Goal: Information Seeking & Learning: Learn about a topic

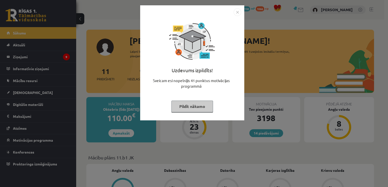
click at [204, 104] on button "Pildīt nākamo" at bounding box center [192, 107] width 42 height 12
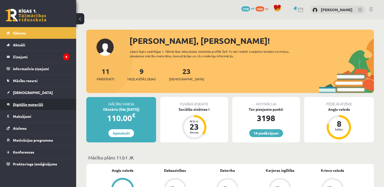
click at [30, 104] on span "Digitālie materiāli" at bounding box center [28, 104] width 30 height 5
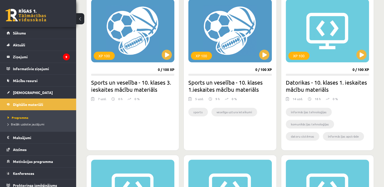
scroll to position [152, 0]
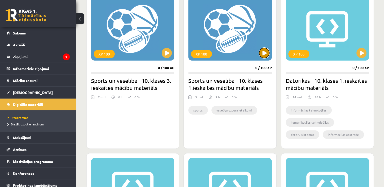
click at [260, 51] on button at bounding box center [264, 53] width 10 height 10
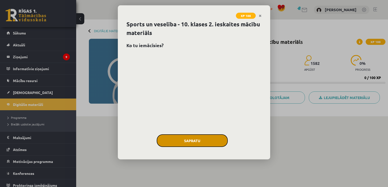
click at [205, 138] on button "Sapratu" at bounding box center [192, 141] width 71 height 13
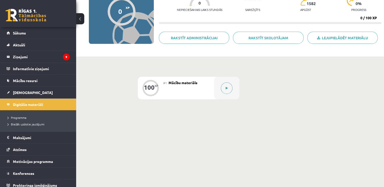
scroll to position [61, 0]
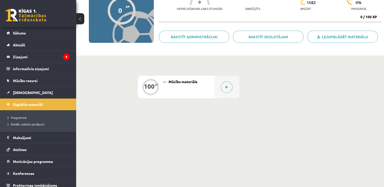
click at [232, 90] on div at bounding box center [226, 87] width 25 height 23
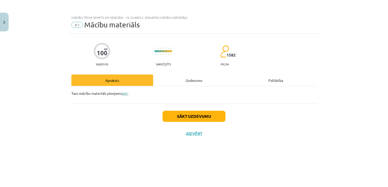
click at [127, 94] on link "šeit" at bounding box center [125, 93] width 6 height 5
click at [213, 115] on button "Sākt uzdevumu" at bounding box center [194, 116] width 63 height 11
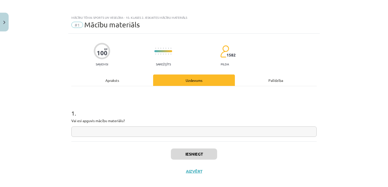
click at [143, 130] on input "text" at bounding box center [193, 132] width 245 height 10
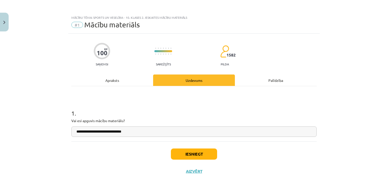
type input "**********"
click at [190, 154] on button "Iesniegt" at bounding box center [194, 154] width 46 height 11
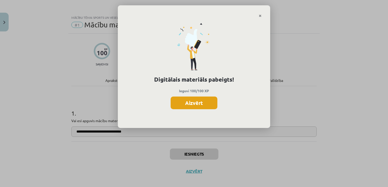
click at [196, 109] on button "Aizvērt" at bounding box center [194, 103] width 47 height 13
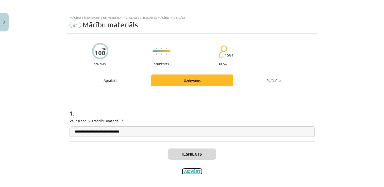
click at [189, 174] on button "Aizvērt" at bounding box center [192, 171] width 19 height 5
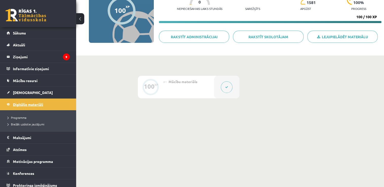
click at [37, 105] on span "Digitālie materiāli" at bounding box center [28, 104] width 30 height 5
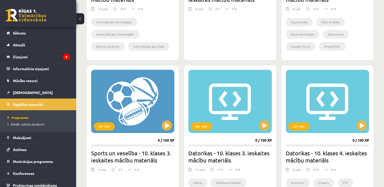
scroll to position [254, 0]
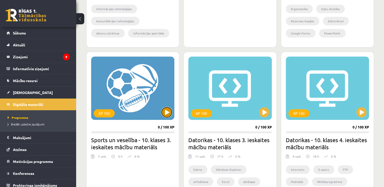
click at [167, 116] on button at bounding box center [167, 112] width 10 height 10
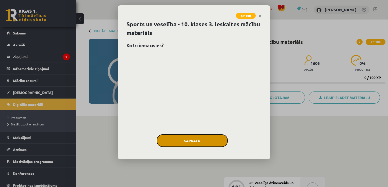
click at [188, 141] on button "Sapratu" at bounding box center [192, 141] width 71 height 13
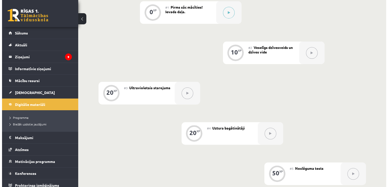
scroll to position [9, 0]
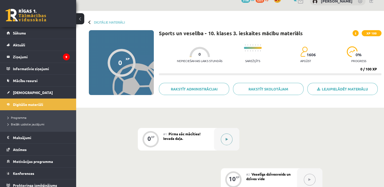
click at [228, 137] on button at bounding box center [227, 140] width 12 height 12
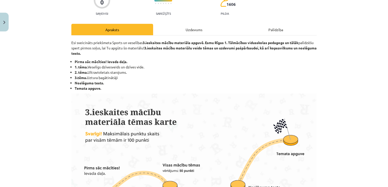
click at [194, 26] on div "Uzdevums" at bounding box center [194, 29] width 82 height 11
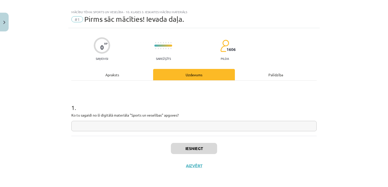
scroll to position [5, 0]
click at [187, 125] on input "text" at bounding box center [193, 127] width 245 height 10
click at [122, 75] on div "Apraksts" at bounding box center [112, 75] width 82 height 11
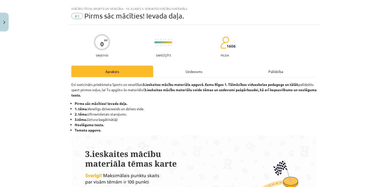
scroll to position [0, 0]
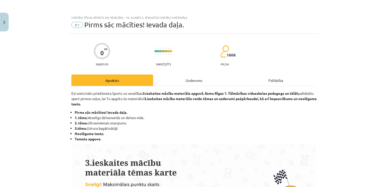
click at [200, 85] on div "Uzdevums" at bounding box center [194, 80] width 82 height 11
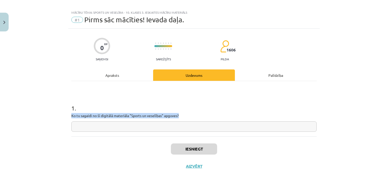
drag, startPoint x: 189, startPoint y: 116, endPoint x: 69, endPoint y: 116, distance: 120.6
click at [69, 116] on div "0 XP Saņemsi Sarežģīts 1606 pilda Apraksts Uzdevums Palīdzība 1 . Ko tu sagaidi…" at bounding box center [193, 102] width 251 height 147
copy p "Ko tu sagaidi no šī digitālā materiāla "Sports un veselības" apguves?"
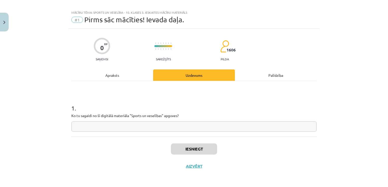
click at [131, 125] on input "text" at bounding box center [193, 127] width 245 height 10
paste input "**********"
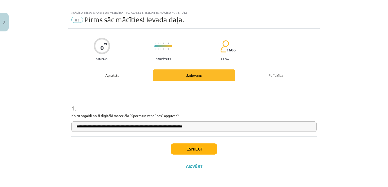
type input "**********"
click at [195, 148] on button "Iesniegt" at bounding box center [194, 149] width 46 height 11
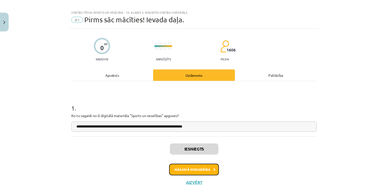
click at [196, 167] on button "Nākamā nodarbība" at bounding box center [194, 170] width 50 height 12
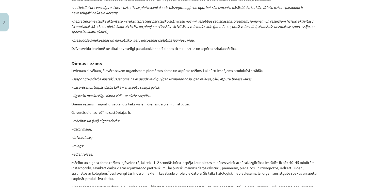
scroll to position [0, 0]
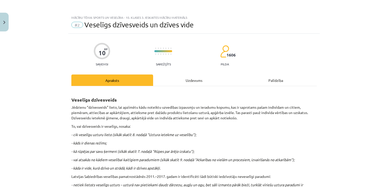
click at [175, 80] on div "Uzdevums" at bounding box center [194, 80] width 82 height 11
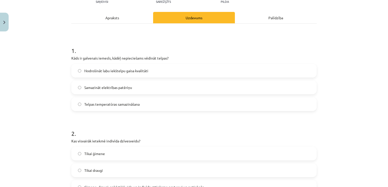
scroll to position [63, 0]
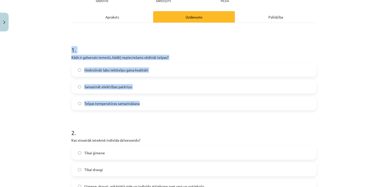
drag, startPoint x: 54, startPoint y: 47, endPoint x: 149, endPoint y: 101, distance: 108.9
click at [149, 101] on div "Mācību tēma: Sports un veselība - 10. klases 3. ieskaites mācību materiāls #2 V…" at bounding box center [194, 93] width 388 height 187
copy div "1 . Kāds ir galvenais iemesls, kādēļ nepieciešams vēdināt telpas? Nodrošināt la…"
click at [37, 93] on div "Mācību tēma: Sports un veselība - 10. klases 3. ieskaites mācību materiāls #2 V…" at bounding box center [194, 93] width 388 height 187
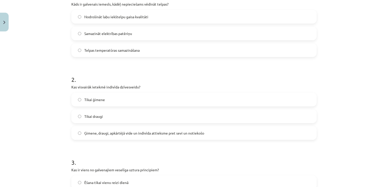
scroll to position [140, 0]
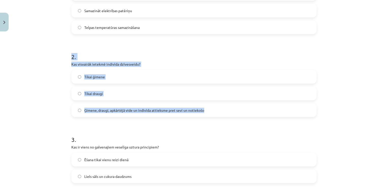
drag, startPoint x: 65, startPoint y: 56, endPoint x: 208, endPoint y: 104, distance: 150.9
click at [208, 104] on div "Mācību tēma: Sports un veselība - 10. klases 3. ieskaites mācību materiāls #2 V…" at bounding box center [194, 93] width 388 height 187
copy div "2 . Kas visvairāk ietekmē indivīda dzīvesveidu? Tikai ģimene Tikai draugi Ģimen…"
click at [96, 113] on span "Ģimene, draugi, apkārtējā vide un indivīda attieksme pret sevi un notiekošo" at bounding box center [144, 110] width 120 height 5
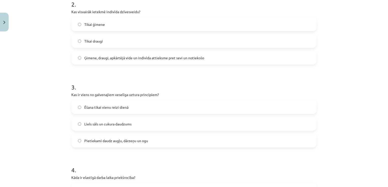
scroll to position [216, 0]
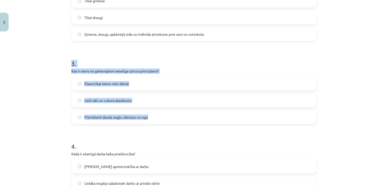
drag, startPoint x: 67, startPoint y: 66, endPoint x: 163, endPoint y: 118, distance: 109.0
copy div "3 . Kas ir viens no galvenajiem veselīga uztura principiem? Ēšana tikai vienu r…"
click at [43, 100] on div "Mācību tēma: Sports un veselība - 10. klases 3. ieskaites mācību materiāls #2 V…" at bounding box center [194, 93] width 388 height 187
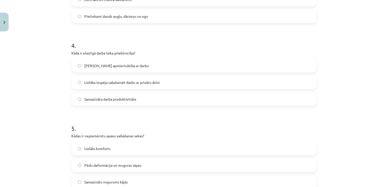
scroll to position [317, 0]
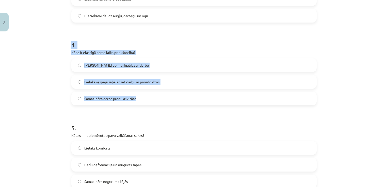
drag, startPoint x: 61, startPoint y: 45, endPoint x: 150, endPoint y: 100, distance: 105.1
click at [150, 100] on div "Mācību tēma: Sports un veselība - 10. klases 3. ieskaites mācību materiāls #2 V…" at bounding box center [194, 93] width 388 height 187
copy div "4 . Kāda ir elastīgā darba laika priekšrocība? Mazāka apmierinātība ar darbu Li…"
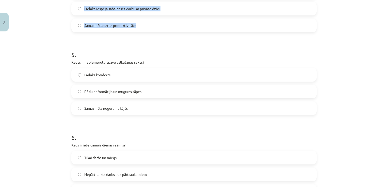
scroll to position [394, 0]
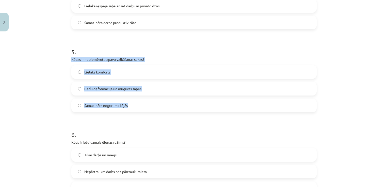
drag, startPoint x: 57, startPoint y: 61, endPoint x: 130, endPoint y: 105, distance: 85.0
click at [130, 105] on div "Mācību tēma: Sports un veselība - 10. klases 3. ieskaites mācību materiāls #2 V…" at bounding box center [194, 93] width 388 height 187
copy div "Kādas ir nepiemērotu apavu valkāšanas sekas? Lielāks komforts Pēdu deformācija …"
click at [56, 94] on div "Mācību tēma: Sports un veselība - 10. klases 3. ieskaites mācību materiāls #2 V…" at bounding box center [194, 93] width 388 height 187
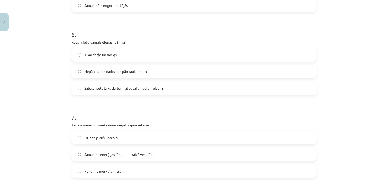
scroll to position [495, 0]
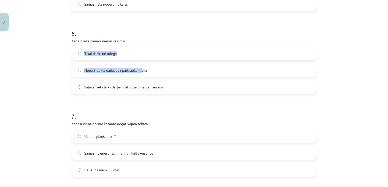
drag, startPoint x: 58, startPoint y: 44, endPoint x: 141, endPoint y: 75, distance: 88.8
click at [141, 75] on div "Mācību tēma: Sports un veselība - 10. klases 3. ieskaites mācību materiāls #2 V…" at bounding box center [194, 93] width 388 height 187
click at [53, 41] on div "Mācību tēma: Sports un veselība - 10. klases 3. ieskaites mācību materiāls #2 V…" at bounding box center [194, 93] width 388 height 187
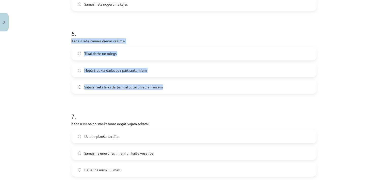
drag, startPoint x: 59, startPoint y: 39, endPoint x: 165, endPoint y: 88, distance: 116.1
click at [165, 88] on div "Mācību tēma: Sports un veselība - 10. klases 3. ieskaites mācību materiāls #2 V…" at bounding box center [194, 93] width 388 height 187
click at [92, 85] on span "Sabalansēts laiks darbam, atpūtai un ēdienreizēm" at bounding box center [123, 87] width 78 height 5
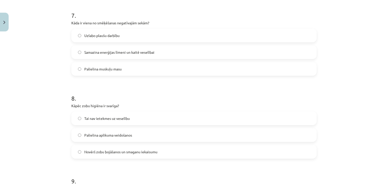
scroll to position [597, 0]
click at [92, 53] on span "Samazina enerģijas līmeni un kaitē veselībai" at bounding box center [119, 51] width 70 height 5
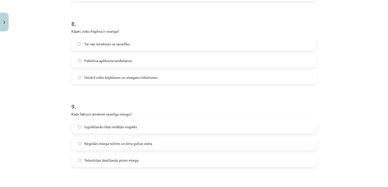
scroll to position [673, 0]
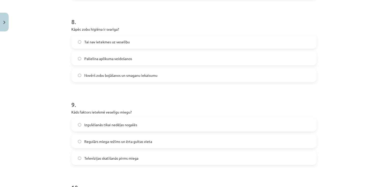
click at [117, 75] on span "Novērš zobu bojāšanos un smaganu iekaisumu" at bounding box center [120, 75] width 73 height 5
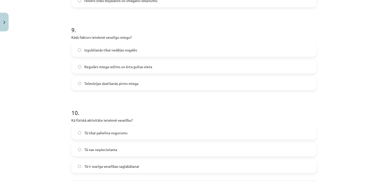
scroll to position [749, 0]
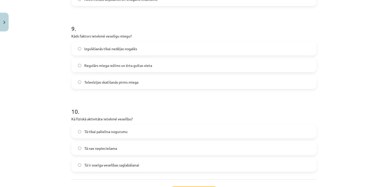
click at [147, 67] on span "Regulārs miega režīms un ērta gultas vieta" at bounding box center [118, 65] width 68 height 5
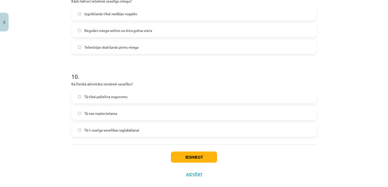
scroll to position [792, 0]
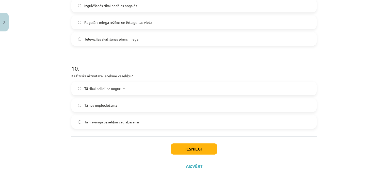
click at [129, 126] on label "Tā ir svarīga veselības saglabāšanai" at bounding box center [194, 122] width 244 height 13
click at [203, 147] on button "Iesniegt" at bounding box center [194, 149] width 46 height 11
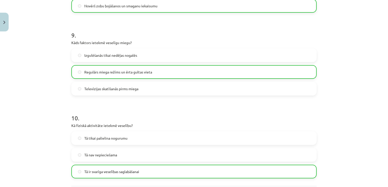
scroll to position [809, 0]
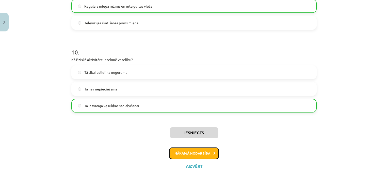
click at [193, 152] on button "Nākamā nodarbība" at bounding box center [194, 154] width 50 height 12
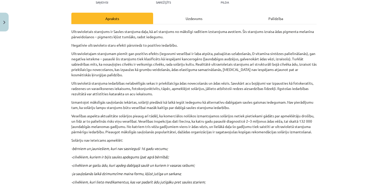
scroll to position [0, 0]
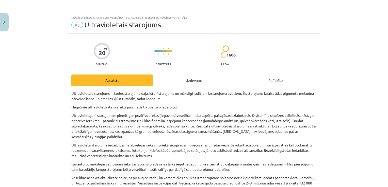
click at [198, 77] on div "Uzdevums" at bounding box center [194, 80] width 82 height 11
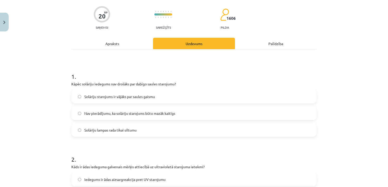
scroll to position [38, 0]
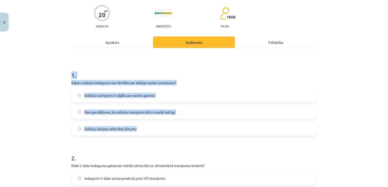
drag, startPoint x: 65, startPoint y: 77, endPoint x: 142, endPoint y: 130, distance: 93.5
click at [142, 130] on div "Mācību tēma: Sports un veselība - 10. klases 3. ieskaites mācību materiāls #3 U…" at bounding box center [194, 93] width 388 height 187
copy div "1 . Kāpēc solāriju iedegums nav drošāks par dabīgo saules starojumu? Solāriju s…"
click at [127, 112] on span "Nav pierādījumu, ka solāriju starojums būtu mazāk kaitīgs" at bounding box center [129, 112] width 91 height 5
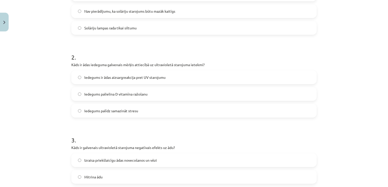
scroll to position [140, 0]
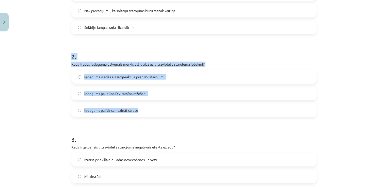
drag, startPoint x: 62, startPoint y: 56, endPoint x: 163, endPoint y: 108, distance: 112.8
click at [163, 108] on div "Mācību tēma: Sports un veselība - 10. klases 3. ieskaites mācību materiāls #3 U…" at bounding box center [194, 93] width 388 height 187
copy div "2 . Kāds ir ādas iedeguma galvenais mērķis attiecībā uz ultravioletā starojuma …"
click at [98, 71] on label "Iedegums ir ādas aizsargreakcija pret UV starojumu" at bounding box center [194, 77] width 244 height 13
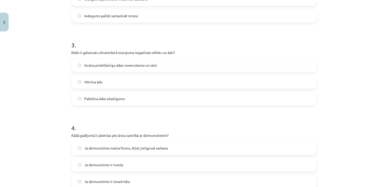
scroll to position [241, 0]
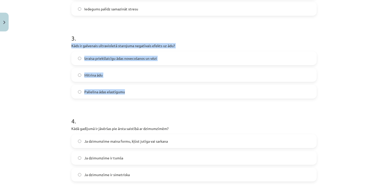
drag, startPoint x: 64, startPoint y: 42, endPoint x: 125, endPoint y: 96, distance: 81.9
click at [125, 96] on div "Mācību tēma: Sports un veselība - 10. klases 3. ieskaites mācību materiāls #3 U…" at bounding box center [194, 93] width 388 height 187
copy div "Kāds ir galvenais ultravioletā starojuma negatīvais efekts uz ādu? Izraisa prie…"
click at [105, 59] on span "Izraisa priekšlaicīgu ādas novecošanos un vēzi" at bounding box center [120, 58] width 73 height 5
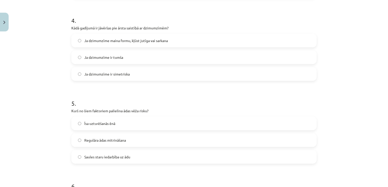
scroll to position [343, 0]
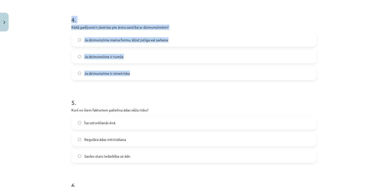
drag, startPoint x: 61, startPoint y: 20, endPoint x: 152, endPoint y: 77, distance: 107.5
click at [152, 77] on div "Mācību tēma: Sports un veselība - 10. klases 3. ieskaites mācību materiāls #3 U…" at bounding box center [194, 93] width 388 height 187
copy div "4 . Kādā gadījumā ir jāvēršas pie ārsta saistībā ar dzimumzīmēm? Ja dzimumzīme …"
click at [94, 39] on span "Ja dzimumzīme maina formu, kļūst jutīga vai sarkana" at bounding box center [126, 39] width 84 height 5
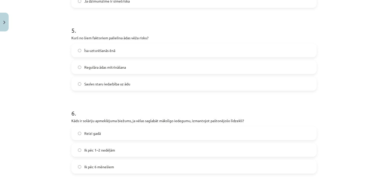
scroll to position [419, 0]
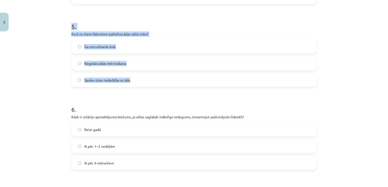
drag, startPoint x: 62, startPoint y: 26, endPoint x: 145, endPoint y: 80, distance: 99.0
click at [145, 80] on div "Mācību tēma: Sports un veselība - 10. klases 3. ieskaites mācību materiāls #3 U…" at bounding box center [194, 93] width 388 height 187
click at [94, 80] on span "Saules staru iedarbība uz ādu" at bounding box center [107, 80] width 46 height 5
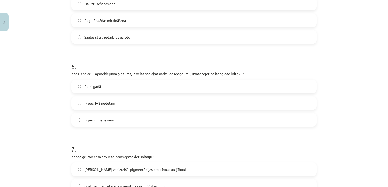
scroll to position [470, 0]
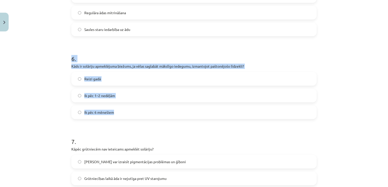
drag, startPoint x: 59, startPoint y: 50, endPoint x: 152, endPoint y: 110, distance: 110.2
click at [152, 110] on div "Mācību tēma: Sports un veselība - 10. klases 3. ieskaites mācību materiāls #3 U…" at bounding box center [194, 93] width 388 height 187
click at [43, 102] on div "Mācību tēma: Sports un veselība - 10. klases 3. ieskaites mācību materiāls #3 U…" at bounding box center [194, 93] width 388 height 187
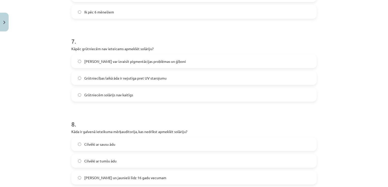
scroll to position [571, 0]
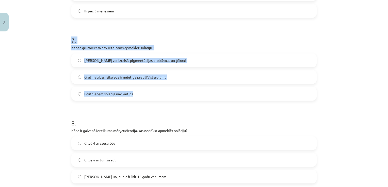
drag, startPoint x: 65, startPoint y: 41, endPoint x: 154, endPoint y: 99, distance: 106.7
click at [154, 99] on div "Mācību tēma: Sports un veselība - 10. klases 3. ieskaites mācību materiāls #3 U…" at bounding box center [194, 93] width 388 height 187
click at [85, 63] on label "Solārijs var izraisīt pigmentācijas problēmas un ģīboni" at bounding box center [194, 60] width 244 height 13
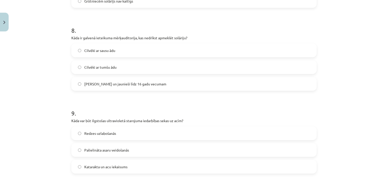
scroll to position [673, 0]
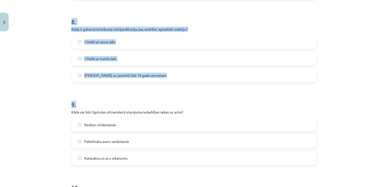
drag, startPoint x: 69, startPoint y: 19, endPoint x: 162, endPoint y: 82, distance: 112.6
click at [101, 76] on span "Bērni un jaunieši līdz 16 gadu vecumam" at bounding box center [125, 75] width 82 height 5
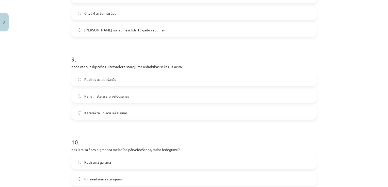
scroll to position [724, 0]
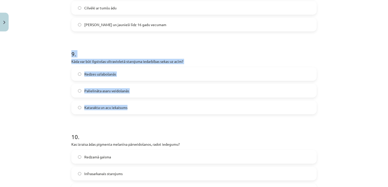
drag, startPoint x: 67, startPoint y: 51, endPoint x: 157, endPoint y: 105, distance: 104.8
click at [95, 109] on span "Katarakta un acu iekaisums" at bounding box center [105, 107] width 43 height 5
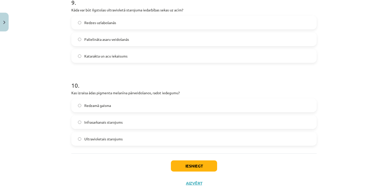
scroll to position [792, 0]
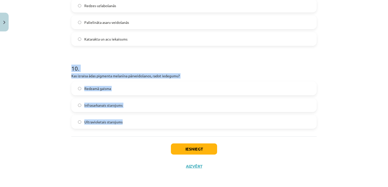
drag, startPoint x: 63, startPoint y: 71, endPoint x: 146, endPoint y: 119, distance: 95.9
click at [146, 119] on div "Mācību tēma: Sports un veselība - 10. klases 3. ieskaites mācību materiāls #3 U…" at bounding box center [194, 93] width 388 height 187
click at [129, 123] on label "Ultravioletais starojums" at bounding box center [194, 122] width 244 height 13
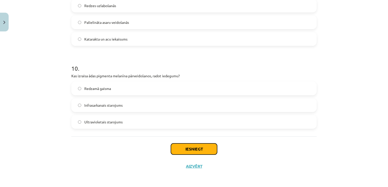
click at [209, 153] on button "Iesniegt" at bounding box center [194, 149] width 46 height 11
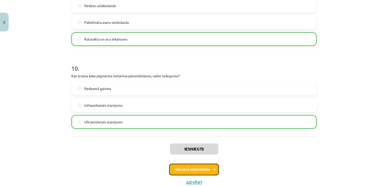
click at [191, 170] on button "Nākamā nodarbība" at bounding box center [194, 170] width 50 height 12
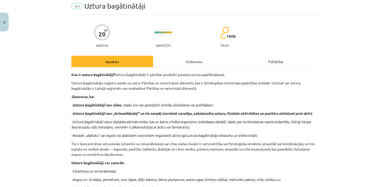
scroll to position [13, 0]
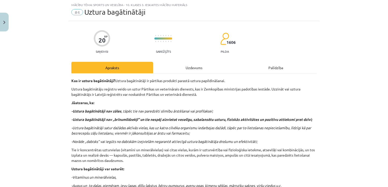
click at [183, 67] on div "Uzdevums" at bounding box center [194, 67] width 82 height 11
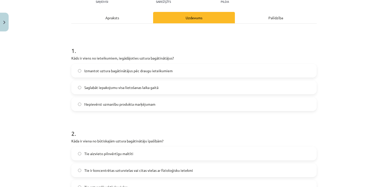
scroll to position [63, 0]
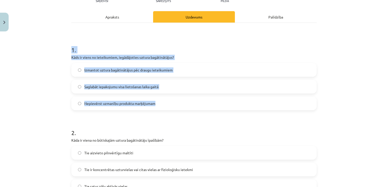
drag, startPoint x: 63, startPoint y: 49, endPoint x: 184, endPoint y: 98, distance: 130.0
click at [184, 98] on div "Mācību tēma: Sports un veselība - 10. klases 3. ieskaites mācību materiāls #4 U…" at bounding box center [194, 93] width 388 height 187
click at [96, 86] on span "Saglabāt iepakojumu visa lietošanas laika gaitā" at bounding box center [121, 86] width 74 height 5
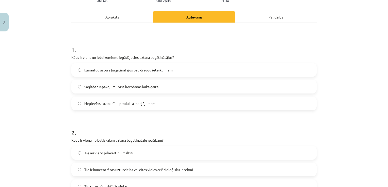
click at [51, 91] on div "Mācību tēma: Sports un veselība - 10. klases 3. ieskaites mācību materiāls #4 U…" at bounding box center [194, 93] width 388 height 187
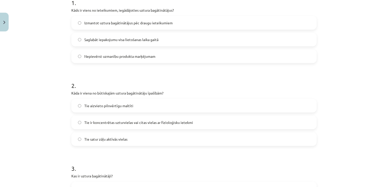
scroll to position [114, 0]
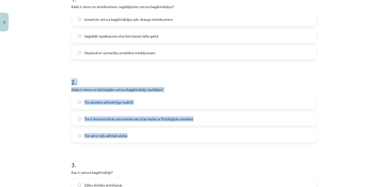
drag, startPoint x: 67, startPoint y: 84, endPoint x: 153, endPoint y: 132, distance: 98.2
click at [153, 132] on div "Mācību tēma: Sports un veselība - 10. klases 3. ieskaites mācību materiāls #4 U…" at bounding box center [194, 93] width 388 height 187
click at [127, 118] on span "Tie ir koncentrētas uzturvielas vai citas vielas ar fizioloģisku ietekmi" at bounding box center [138, 119] width 109 height 5
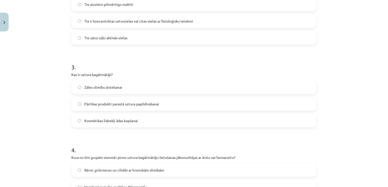
scroll to position [216, 0]
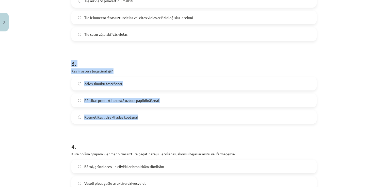
drag, startPoint x: 69, startPoint y: 58, endPoint x: 142, endPoint y: 122, distance: 97.2
click at [142, 122] on div "3 . Kas ir uztura bagātinātāji? Zāles slimību ārstēšanai Pārtikas produkti para…" at bounding box center [193, 87] width 245 height 73
click at [110, 102] on span "Pārtikas produkti parastā uztura papildināšanai" at bounding box center [121, 100] width 75 height 5
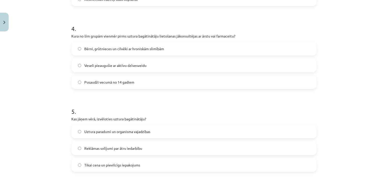
scroll to position [343, 0]
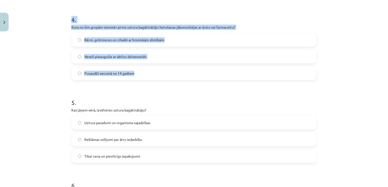
drag, startPoint x: 64, startPoint y: 16, endPoint x: 155, endPoint y: 72, distance: 107.3
click at [155, 72] on div "Mācību tēma: Sports un veselība - 10. klases 3. ieskaites mācību materiāls #4 U…" at bounding box center [194, 93] width 388 height 187
click at [107, 40] on span "Bērni, grūtnieces un cilvēki ar hroniskām slimībām" at bounding box center [124, 39] width 80 height 5
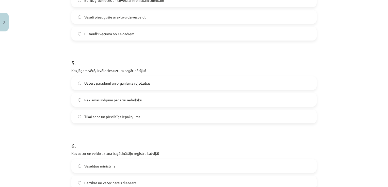
scroll to position [394, 0]
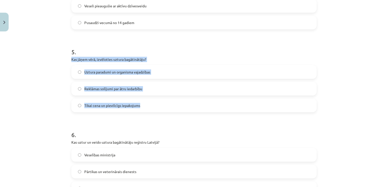
drag, startPoint x: 59, startPoint y: 56, endPoint x: 149, endPoint y: 109, distance: 104.6
click at [149, 109] on div "Mācību tēma: Sports un veselība - 10. klases 3. ieskaites mācību materiāls #4 U…" at bounding box center [194, 93] width 388 height 187
click at [74, 69] on label "Uztura paradumi un organisma vajadzības" at bounding box center [194, 72] width 244 height 13
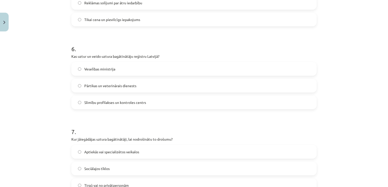
scroll to position [521, 0]
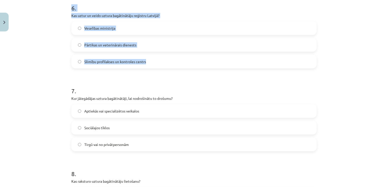
drag, startPoint x: 67, startPoint y: 8, endPoint x: 157, endPoint y: 66, distance: 107.8
click at [91, 43] on span "Pārtikas un veterinārais dienests" at bounding box center [110, 44] width 52 height 5
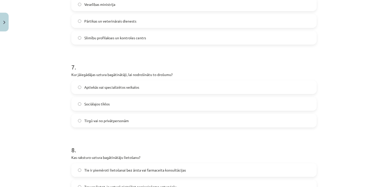
scroll to position [546, 0]
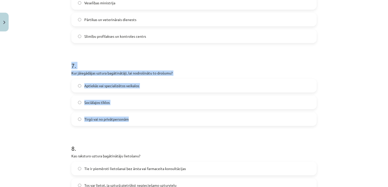
drag, startPoint x: 62, startPoint y: 64, endPoint x: 174, endPoint y: 117, distance: 123.9
click at [174, 117] on div "Mācību tēma: Sports un veselība - 10. klases 3. ieskaites mācību materiāls #4 U…" at bounding box center [194, 93] width 388 height 187
click at [84, 85] on span "Aptiekās vai specializētos veikalos" at bounding box center [111, 85] width 55 height 5
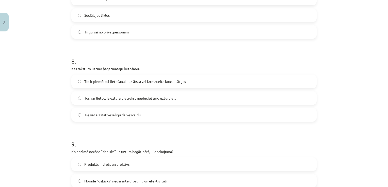
scroll to position [648, 0]
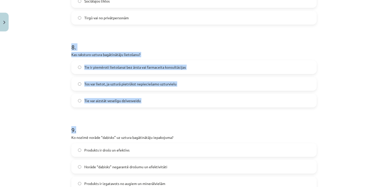
drag, startPoint x: 64, startPoint y: 46, endPoint x: 158, endPoint y: 109, distance: 113.0
click at [158, 109] on div "Mācību tēma: Sports un veselība - 10. klases 3. ieskaites mācību materiāls #4 U…" at bounding box center [194, 93] width 388 height 187
click at [39, 56] on div "Mācību tēma: Sports un veselība - 10. klases 3. ieskaites mācību materiāls #4 U…" at bounding box center [194, 93] width 388 height 187
drag, startPoint x: 64, startPoint y: 40, endPoint x: 152, endPoint y: 103, distance: 108.6
click at [152, 103] on div "Mācību tēma: Sports un veselība - 10. klases 3. ieskaites mācību materiāls #4 U…" at bounding box center [194, 93] width 388 height 187
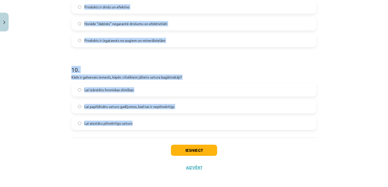
scroll to position [792, 0]
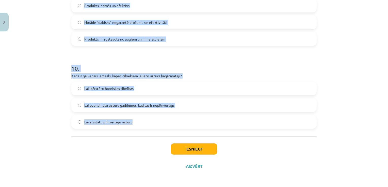
drag, startPoint x: 54, startPoint y: 41, endPoint x: 153, endPoint y: 131, distance: 133.2
click at [153, 131] on div "Mācību tēma: Sports un veselība - 10. klases 3. ieskaites mācību materiāls #4 U…" at bounding box center [194, 93] width 388 height 187
click at [85, 22] on span "Norāde “dabisks” negarantē drošumu un efektivitāti" at bounding box center [125, 22] width 83 height 5
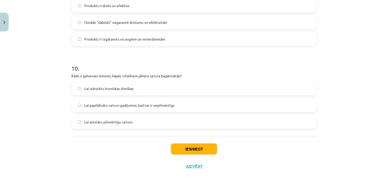
click at [99, 108] on label "Lai papildinātu uzturu gadījumos, kad tas ir nepilnvērtīgs" at bounding box center [194, 105] width 244 height 13
click at [187, 152] on button "Iesniegt" at bounding box center [194, 149] width 46 height 11
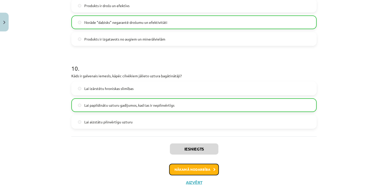
click at [204, 168] on button "Nākamā nodarbība" at bounding box center [194, 170] width 50 height 12
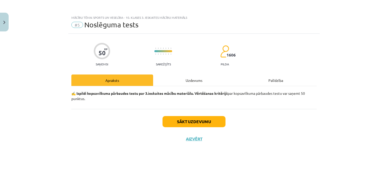
scroll to position [0, 0]
click at [192, 123] on button "Sākt uzdevumu" at bounding box center [194, 121] width 63 height 11
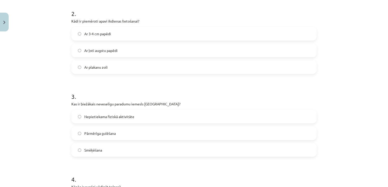
scroll to position [81, 0]
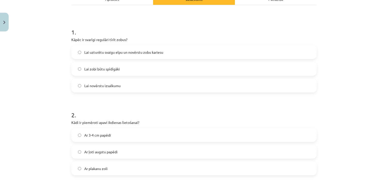
click at [144, 52] on span "Lai uzturētu svaigu elpu un novērstu zobu kariesu" at bounding box center [123, 52] width 79 height 5
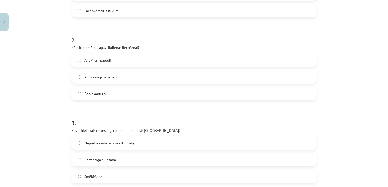
scroll to position [157, 0]
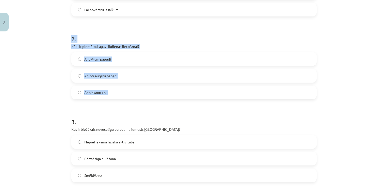
drag, startPoint x: 63, startPoint y: 42, endPoint x: 108, endPoint y: 94, distance: 69.2
click at [108, 94] on div "Mācību tēma: Sports un veselība - 10. klases 3. ieskaites mācību materiāls #5 N…" at bounding box center [194, 93] width 388 height 187
click at [90, 57] on span "Ar 3-4 cm papēdi" at bounding box center [97, 59] width 27 height 5
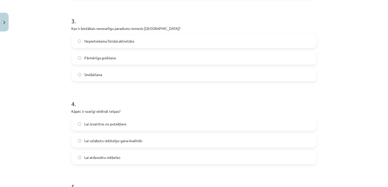
scroll to position [259, 0]
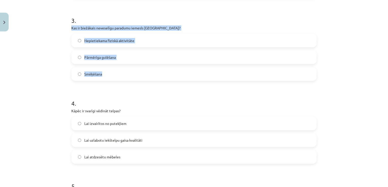
drag, startPoint x: 71, startPoint y: 27, endPoint x: 123, endPoint y: 67, distance: 66.3
click at [122, 42] on span "Nepietiekama fiziskā aktivitāte" at bounding box center [109, 40] width 50 height 5
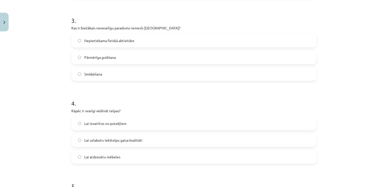
click at [143, 91] on h1 "4 ." at bounding box center [193, 99] width 245 height 16
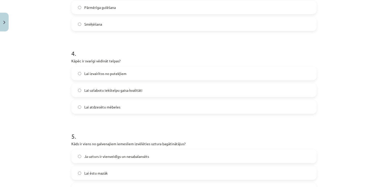
scroll to position [310, 0]
click at [145, 92] on label "Lai uzlabotu iekštelpu gaisa kvalitāti" at bounding box center [194, 89] width 244 height 13
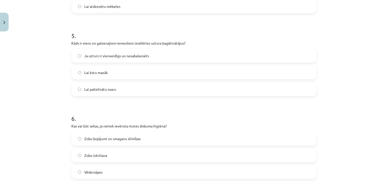
scroll to position [411, 0]
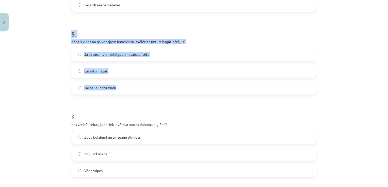
drag, startPoint x: 67, startPoint y: 33, endPoint x: 136, endPoint y: 87, distance: 87.4
click at [136, 87] on div "50 XP Saņemsi Sarežģīts 1606 pilda Apraksts Uzdevums Palīdzība 1 . Kāpēc ir sva…" at bounding box center [193, 89] width 251 height 934
click at [93, 53] on span "Ja uzturs ir vienveidīgs un nesabalansēts" at bounding box center [116, 54] width 65 height 5
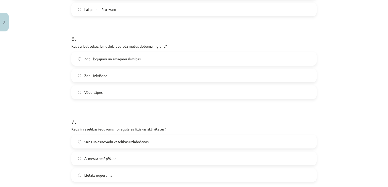
scroll to position [513, 0]
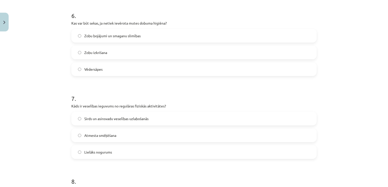
click at [82, 39] on label "Zobu bojājumi un smaganu slimības" at bounding box center [194, 35] width 244 height 13
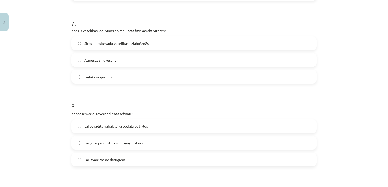
scroll to position [589, 0]
click at [86, 46] on label "Sirds un asinsvadu veselības uzlabošanās" at bounding box center [194, 42] width 244 height 13
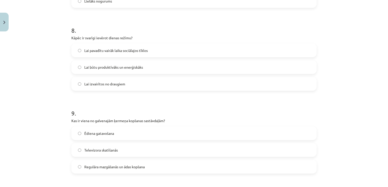
scroll to position [665, 0]
click at [93, 66] on span "Lai būtu produktīvāks un enerģiskāks" at bounding box center [113, 66] width 59 height 5
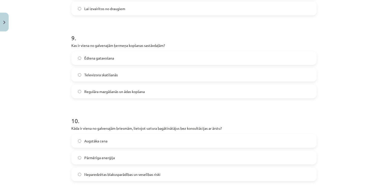
scroll to position [742, 0]
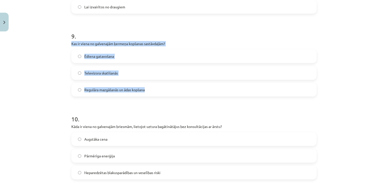
drag, startPoint x: 69, startPoint y: 43, endPoint x: 160, endPoint y: 96, distance: 106.0
click at [80, 92] on label "Regulāra mazgāšanās un ādas kopšana" at bounding box center [194, 90] width 244 height 13
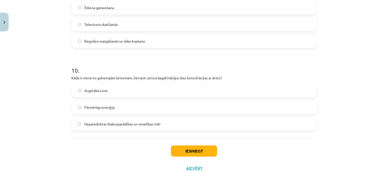
scroll to position [792, 0]
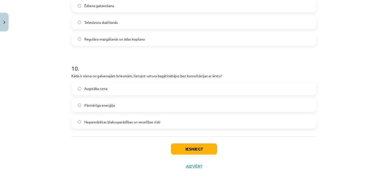
click at [89, 125] on label "Neparedzētas blakusparādības un veselības riski" at bounding box center [194, 122] width 244 height 13
click at [189, 150] on button "Iesniegt" at bounding box center [194, 149] width 46 height 11
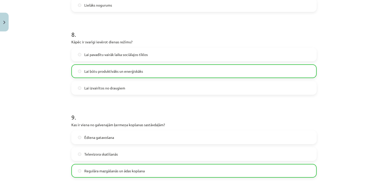
scroll to position [809, 0]
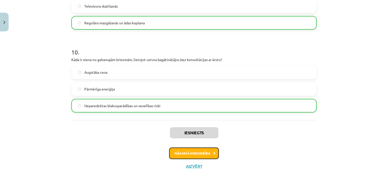
click at [192, 153] on button "Nākamā nodarbība" at bounding box center [194, 154] width 50 height 12
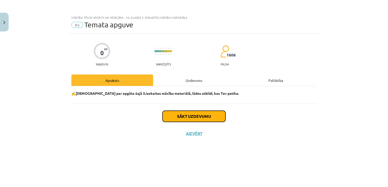
click at [180, 119] on button "Sākt uzdevumu" at bounding box center [194, 116] width 63 height 11
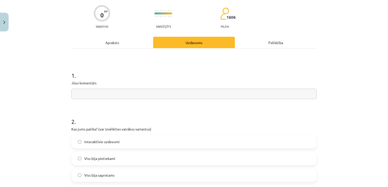
scroll to position [51, 0]
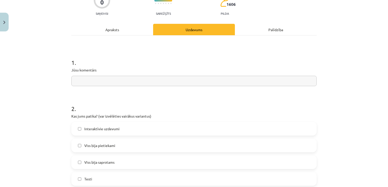
click at [130, 83] on input "text" at bounding box center [193, 81] width 245 height 10
paste input "**********"
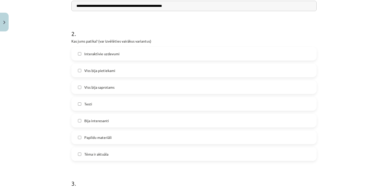
scroll to position [127, 0]
type input "**********"
click at [138, 68] on label "Viss bija pietiekami" at bounding box center [194, 69] width 244 height 13
click at [130, 90] on label "Viss bija saprotams" at bounding box center [194, 86] width 244 height 13
click at [126, 119] on label "Bija interesanti" at bounding box center [194, 120] width 244 height 13
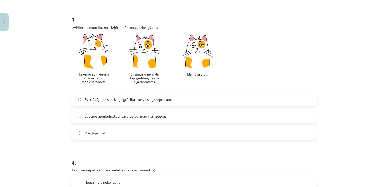
scroll to position [305, 0]
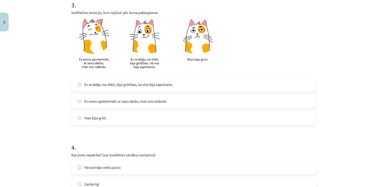
click at [123, 103] on span "Es esmu apmierināts ar savu darbu, man viss izdevās" at bounding box center [125, 101] width 82 height 5
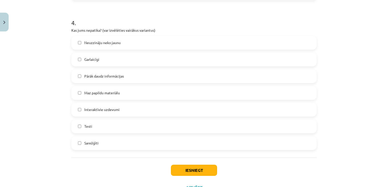
scroll to position [432, 0]
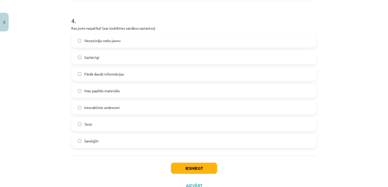
click at [99, 76] on span "Pārāk daudz informācijas" at bounding box center [104, 74] width 40 height 5
click at [194, 166] on button "Iesniegt" at bounding box center [194, 168] width 46 height 11
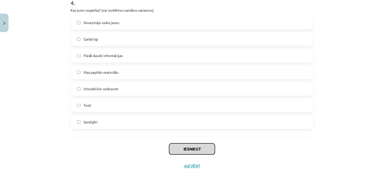
scroll to position [451, 0]
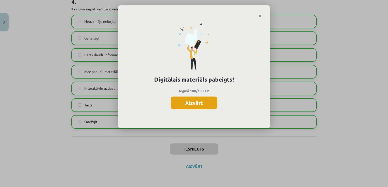
click at [207, 103] on button "Aizvērt" at bounding box center [194, 103] width 47 height 13
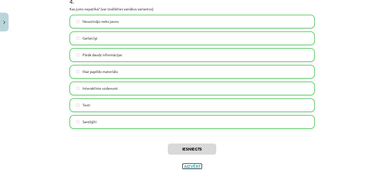
click at [193, 167] on button "Aizvērt" at bounding box center [192, 166] width 19 height 5
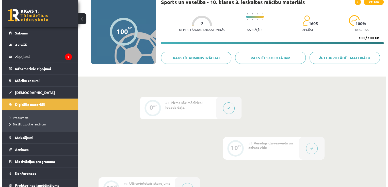
scroll to position [0, 0]
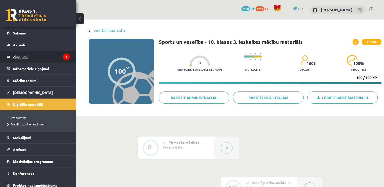
click at [21, 56] on legend "Ziņojumi 9" at bounding box center [41, 57] width 57 height 12
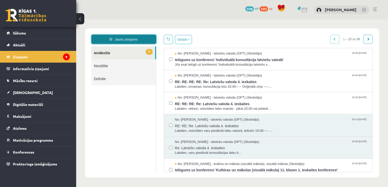
click at [116, 39] on link "Jauns ziņojums" at bounding box center [123, 39] width 65 height 9
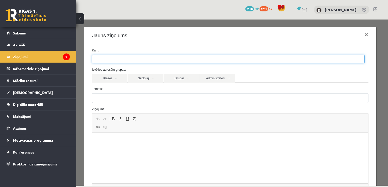
click at [124, 60] on ul at bounding box center [228, 59] width 272 height 8
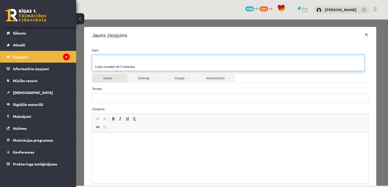
click at [114, 80] on link "Klases" at bounding box center [110, 78] width 36 height 9
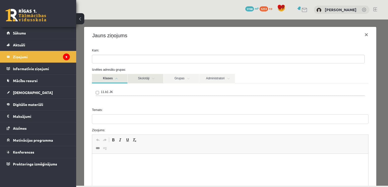
click at [147, 81] on link "Skolotāji" at bounding box center [146, 78] width 36 height 9
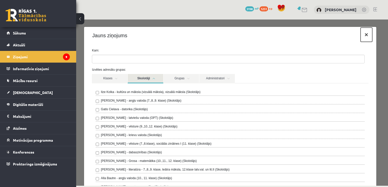
click at [363, 34] on button "×" at bounding box center [367, 35] width 12 height 14
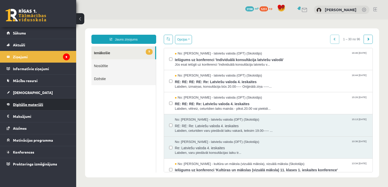
click at [25, 103] on span "Digitālie materiāli" at bounding box center [28, 104] width 30 height 5
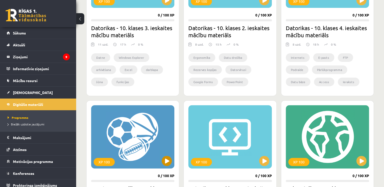
scroll to position [203, 0]
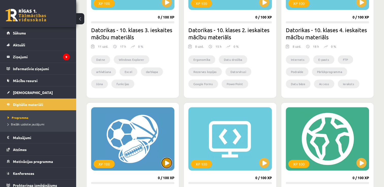
click at [167, 162] on button at bounding box center [167, 163] width 10 height 10
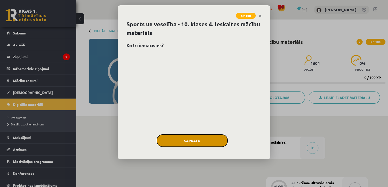
click at [185, 140] on button "Sapratu" at bounding box center [192, 141] width 71 height 13
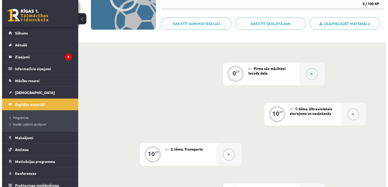
scroll to position [102, 0]
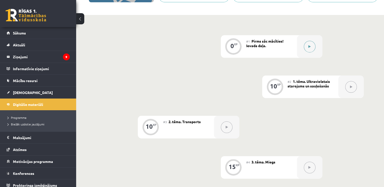
click at [308, 48] on button at bounding box center [310, 47] width 12 height 12
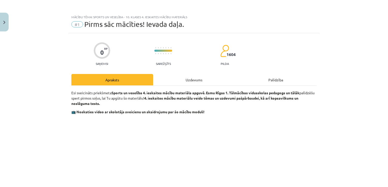
scroll to position [0, 0]
click at [194, 85] on div "Uzdevums" at bounding box center [194, 80] width 82 height 11
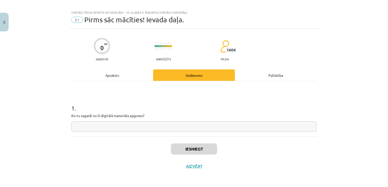
click at [129, 122] on input "text" at bounding box center [193, 127] width 245 height 10
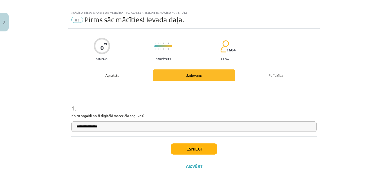
type input "**********"
drag, startPoint x: 128, startPoint y: 122, endPoint x: 43, endPoint y: 115, distance: 85.6
click at [43, 115] on div "**********" at bounding box center [194, 93] width 388 height 187
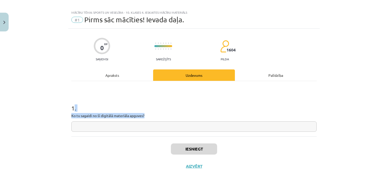
drag, startPoint x: 147, startPoint y: 115, endPoint x: 73, endPoint y: 105, distance: 75.3
click at [73, 105] on div "1 . Ko tu sagaidi no šī digitālā materiāla apguves?" at bounding box center [193, 114] width 245 height 36
copy div ". Ko tu sagaidi no šī digitālā materiāla apguves?"
click at [174, 121] on div "1 . Ko tu sagaidi no šī digitālā materiāla apguves?" at bounding box center [193, 114] width 245 height 36
click at [174, 126] on input "text" at bounding box center [193, 127] width 245 height 10
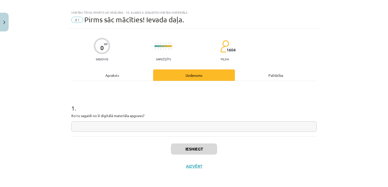
paste input "**********"
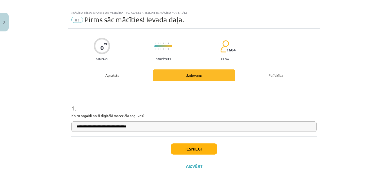
type input "**********"
click at [186, 147] on button "Iesniegt" at bounding box center [194, 149] width 46 height 11
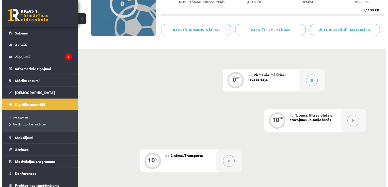
scroll to position [49, 0]
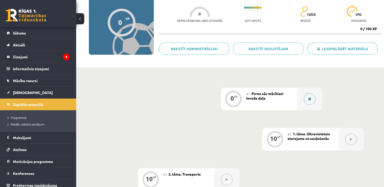
click at [308, 105] on div at bounding box center [309, 99] width 25 height 23
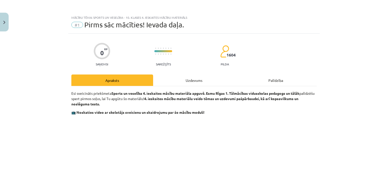
click at [203, 84] on div "Uzdevums" at bounding box center [194, 80] width 82 height 11
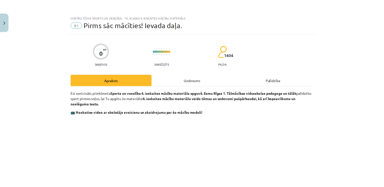
scroll to position [5, 0]
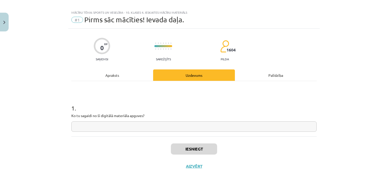
click at [191, 155] on div "Iesniegt Aizvērt" at bounding box center [193, 155] width 245 height 36
drag, startPoint x: 191, startPoint y: 155, endPoint x: 197, endPoint y: 168, distance: 14.0
click at [197, 168] on button "Aizvērt" at bounding box center [193, 166] width 19 height 5
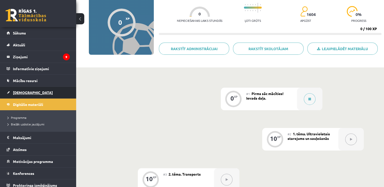
click at [16, 92] on span "[DEMOGRAPHIC_DATA]" at bounding box center [33, 92] width 40 height 5
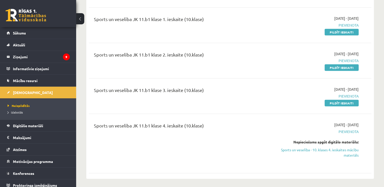
scroll to position [1320, 0]
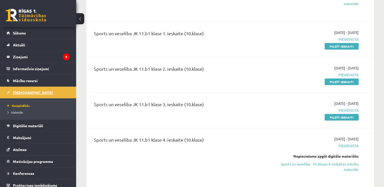
click at [18, 94] on link "[DEMOGRAPHIC_DATA]" at bounding box center [38, 93] width 63 height 12
click at [23, 131] on link "Digitālie materiāli" at bounding box center [38, 126] width 63 height 12
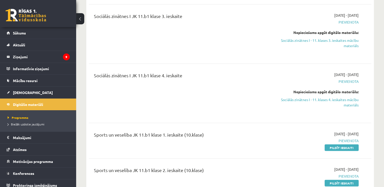
scroll to position [1219, 0]
click at [30, 108] on link "Digitālie materiāli" at bounding box center [38, 105] width 63 height 12
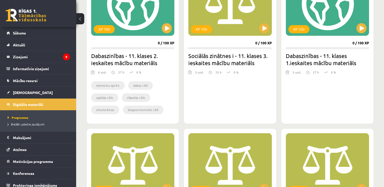
scroll to position [559, 0]
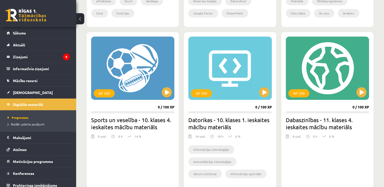
scroll to position [279, 0]
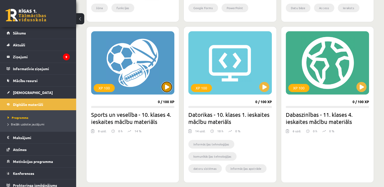
click at [166, 88] on button at bounding box center [167, 87] width 10 height 10
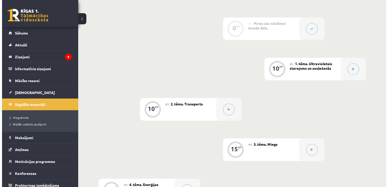
scroll to position [127, 0]
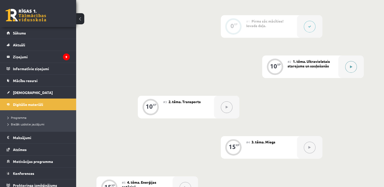
click at [350, 67] on icon at bounding box center [351, 67] width 2 height 3
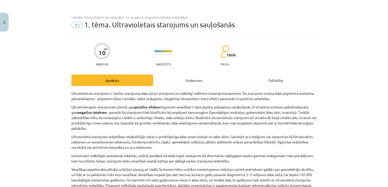
click at [192, 78] on div "Uzdevums" at bounding box center [194, 80] width 82 height 11
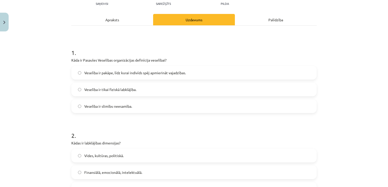
scroll to position [63, 0]
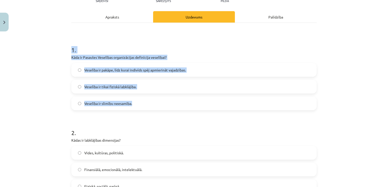
drag, startPoint x: 70, startPoint y: 52, endPoint x: 175, endPoint y: 103, distance: 117.1
click at [175, 103] on div "Mācību tēma: Sports un veselība - 10. klases 4. ieskaites mācību materiāls #2 1…" at bounding box center [194, 93] width 388 height 187
copy div "1 . Kāda ir Pasaules Veselības organizācijas definīcija veselībai? Veselība ir …"
click at [147, 71] on span "Veselība ir pakāpe, līdz kurai indivīds spēj apmierināt vajadzības." at bounding box center [135, 70] width 102 height 5
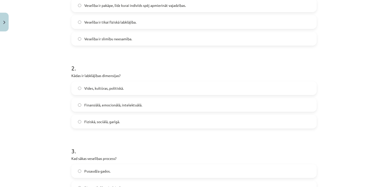
scroll to position [140, 0]
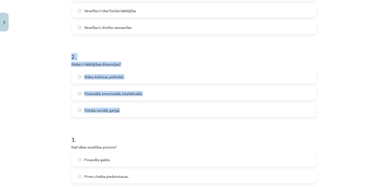
drag, startPoint x: 76, startPoint y: 59, endPoint x: 142, endPoint y: 103, distance: 78.9
click at [142, 103] on div "Mācību tēma: Sports un veselība - 10. klases 4. ieskaites mācību materiāls #2 1…" at bounding box center [194, 93] width 388 height 187
copy div "2 . Kādas ir labklājības dimensijas? Vides, kultūras, politiskā. Finansiālā, em…"
click at [92, 109] on span "Fiziskā, sociālā, garīgā." at bounding box center [102, 110] width 36 height 5
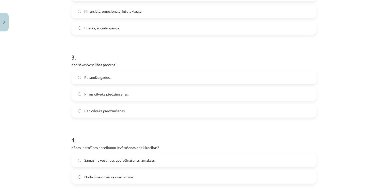
scroll to position [241, 0]
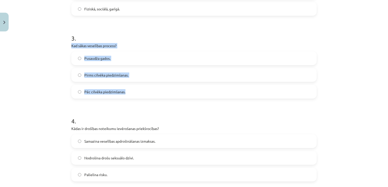
drag, startPoint x: 58, startPoint y: 44, endPoint x: 139, endPoint y: 86, distance: 90.5
click at [139, 86] on div "Mācību tēma: Sports un veselība - 10. klases 4. ieskaites mācību materiāls #2 1…" at bounding box center [194, 93] width 388 height 187
copy div "Kad sākas veselības process? Pusaudža gados. Pirms cilvēka piedzimšanas. Pēc ci…"
click at [80, 75] on label "Pirms cilvēka piedzimšanas." at bounding box center [194, 75] width 244 height 13
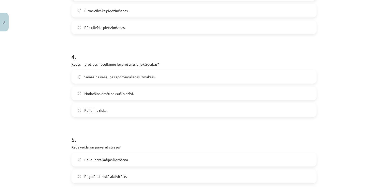
scroll to position [317, 0]
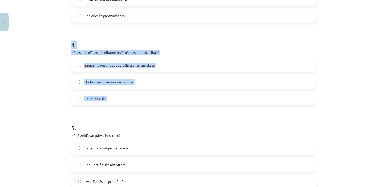
drag, startPoint x: 55, startPoint y: 46, endPoint x: 137, endPoint y: 104, distance: 100.4
click at [137, 104] on div "Mācību tēma: Sports un veselība - 10. klases 4. ieskaites mācību materiāls #2 1…" at bounding box center [194, 93] width 388 height 187
copy div "4 . Kādas ir drošības noteikumu ievērošanas priekšrocības? Samazina veselības a…"
click at [54, 64] on div "Mācību tēma: Sports un veselība - 10. klases 4. ieskaites mācību materiāls #2 1…" at bounding box center [194, 93] width 388 height 187
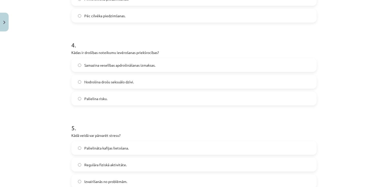
click at [102, 66] on span "Samazina veselības apdrošināšanas izmaksas." at bounding box center [119, 65] width 71 height 5
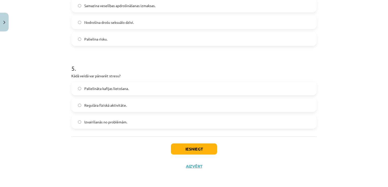
scroll to position [377, 0]
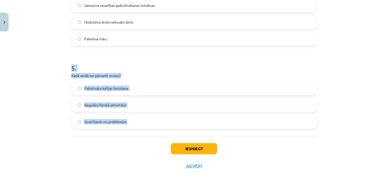
drag, startPoint x: 65, startPoint y: 71, endPoint x: 145, endPoint y: 114, distance: 90.9
click at [145, 114] on div "Mācību tēma: Sports un veselība - 10. klases 4. ieskaites mācību materiāls #2 1…" at bounding box center [194, 93] width 388 height 187
copy div "5 . Kādā veidā var pārvarēt stresu? Palielināta kafijas lietošana. Regulāra fiz…"
click at [141, 104] on label "Regulāra fiziskā aktivitāte." at bounding box center [194, 105] width 244 height 13
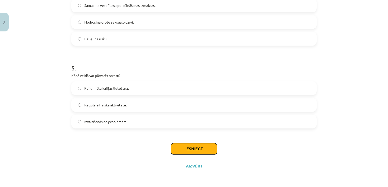
click at [201, 143] on button "Iesniegt" at bounding box center [194, 148] width 46 height 11
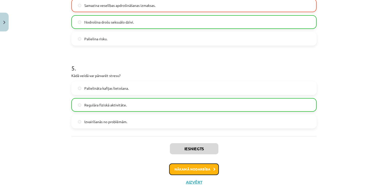
click at [190, 170] on button "Nākamā nodarbība" at bounding box center [194, 170] width 50 height 12
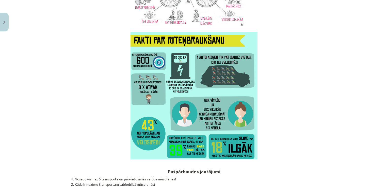
scroll to position [1484, 0]
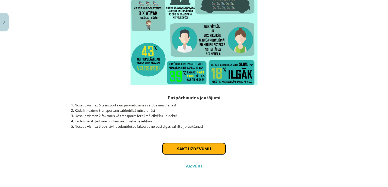
click at [172, 149] on button "Sākt uzdevumu" at bounding box center [194, 148] width 63 height 11
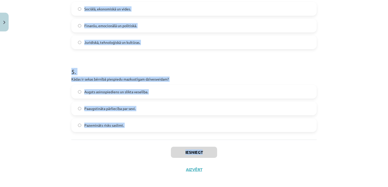
scroll to position [377, 0]
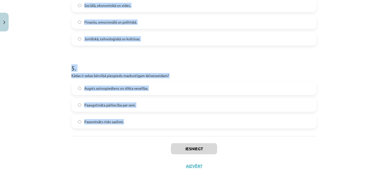
drag, startPoint x: 54, startPoint y: 96, endPoint x: 246, endPoint y: 121, distance: 193.6
click at [246, 121] on div "Mācību tēma: Sports un veselība - 10. klases 4. ieskaites mācību materiāls #3 2…" at bounding box center [194, 93] width 388 height 187
copy form "1 . Kādi ir ieguvumi, ja bērni regulāri nodarbojas ar fiziskām aktivitātēm? Zem…"
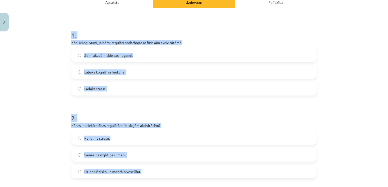
scroll to position [73, 0]
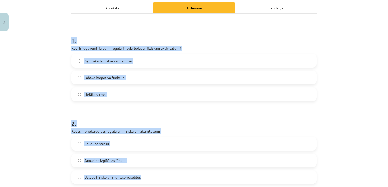
click at [195, 61] on label "Zemi akadēmiskie sasniegumi." at bounding box center [194, 61] width 244 height 13
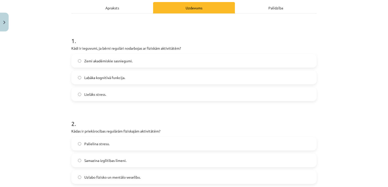
click at [175, 80] on label "Labāka kognitīvā funkcija." at bounding box center [194, 77] width 244 height 13
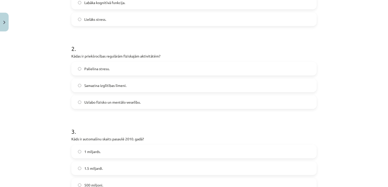
scroll to position [149, 0]
click at [169, 106] on label "Uzlabo fizisko un mentālo veselību." at bounding box center [194, 101] width 244 height 13
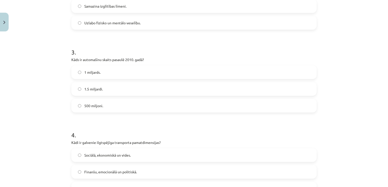
scroll to position [250, 0]
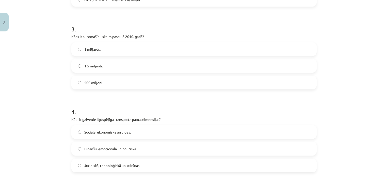
click at [115, 53] on label "1 miljards." at bounding box center [194, 49] width 244 height 13
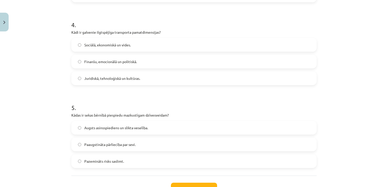
scroll to position [352, 0]
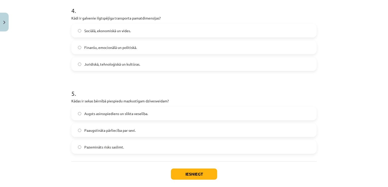
click at [100, 32] on span "Sociālā, ekonomiskā un vides." at bounding box center [107, 30] width 46 height 5
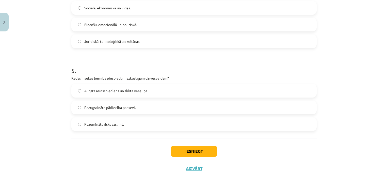
scroll to position [377, 0]
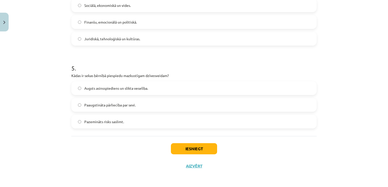
click at [156, 87] on label "Augsts asinsspiediens un slikta veselība." at bounding box center [194, 88] width 244 height 13
click at [179, 143] on div "Iesniegt Aizvērt" at bounding box center [193, 154] width 245 height 36
click at [181, 150] on button "Iesniegt" at bounding box center [194, 148] width 46 height 11
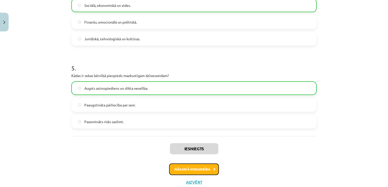
click at [200, 174] on button "Nākamā nodarbība" at bounding box center [194, 170] width 50 height 12
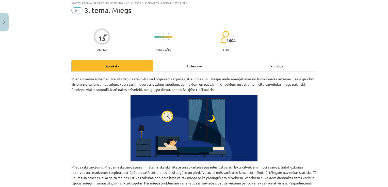
scroll to position [13, 0]
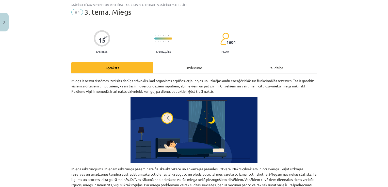
click at [206, 70] on div "Uzdevums" at bounding box center [194, 67] width 82 height 11
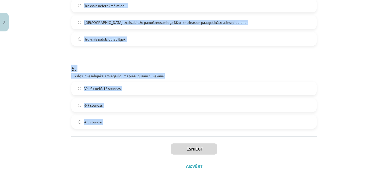
scroll to position [377, 0]
drag, startPoint x: 54, startPoint y: 82, endPoint x: 191, endPoint y: 127, distance: 144.0
click at [191, 127] on div "Mācību tēma: Sports un veselība - 10. klases 4. ieskaites mācību materiāls #4 3…" at bounding box center [194, 93] width 388 height 187
copy form "Kas ir miegs? Apziņas zaudēšana uz ilgāku laiku. Dabisks stāvoklis, kas izraisa…"
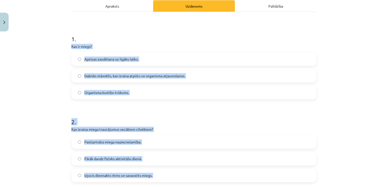
scroll to position [0, 0]
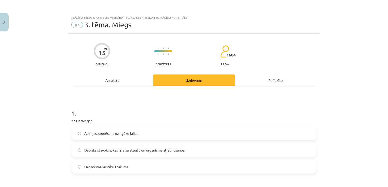
click at [129, 116] on h1 "1 ." at bounding box center [193, 109] width 245 height 16
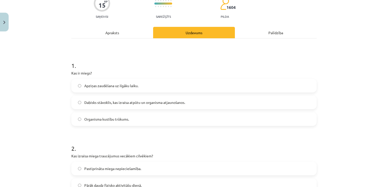
scroll to position [51, 0]
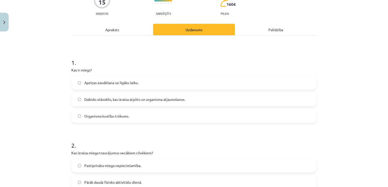
click at [144, 97] on span "Dabisks stāvoklis, kas izraisa atpūtu un organisma atjaunošanos." at bounding box center [134, 99] width 101 height 5
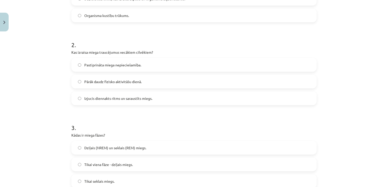
scroll to position [152, 0]
click at [105, 102] on label "Izjucis diennakts ritms un saraustīts miegs." at bounding box center [194, 97] width 244 height 13
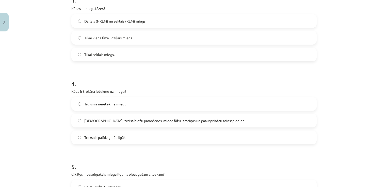
scroll to position [279, 0]
click at [141, 21] on span "Dziļais (NREM) un seklais (REM) miegs." at bounding box center [115, 20] width 62 height 5
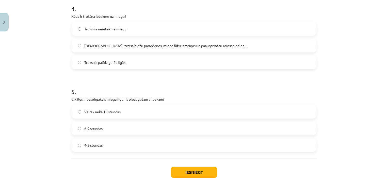
scroll to position [356, 0]
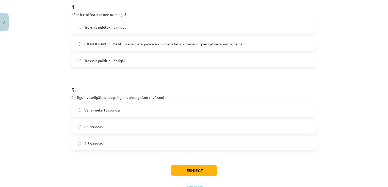
click at [103, 46] on label "Troksnis izraisa biežu pamošanos, miega fāžu izmaiņas un paaugstinātu asinsspie…" at bounding box center [194, 44] width 244 height 13
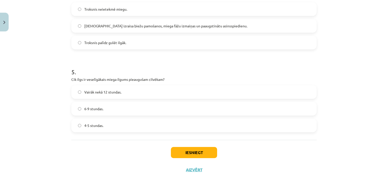
scroll to position [377, 0]
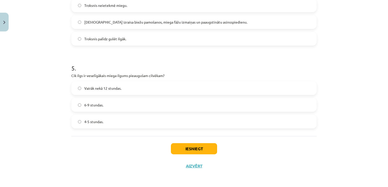
click at [118, 106] on label "6-9 stundas." at bounding box center [194, 105] width 244 height 13
click at [185, 145] on button "Iesniegt" at bounding box center [194, 148] width 46 height 11
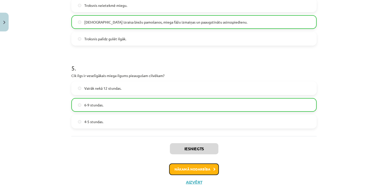
click at [188, 167] on button "Nākamā nodarbība" at bounding box center [194, 170] width 50 height 12
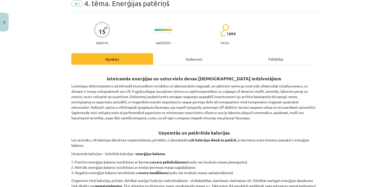
scroll to position [13, 0]
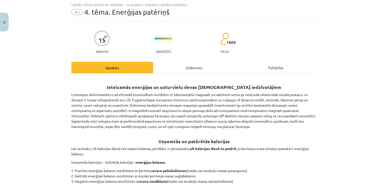
click at [188, 67] on div "Uzdevums" at bounding box center [194, 67] width 82 height 11
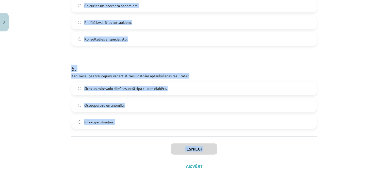
scroll to position [377, 0]
drag, startPoint x: 61, startPoint y: 46, endPoint x: 218, endPoint y: 130, distance: 178.4
click at [218, 130] on div "Mācību tēma: Sports un veselība - 10. klases 4. ieskaites mācību materiāls #5 4…" at bounding box center [194, 93] width 388 height 187
copy form "1 . Kas var palīdzēt līdzsvarot uzņemto un patērēto enerģiju? Regulāra vitamīnu…"
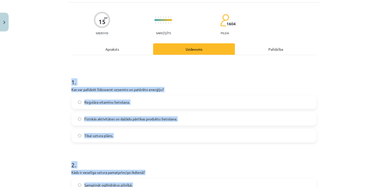
scroll to position [0, 0]
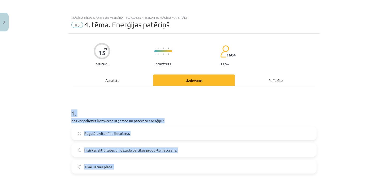
click at [177, 111] on h1 "1 ." at bounding box center [193, 109] width 245 height 16
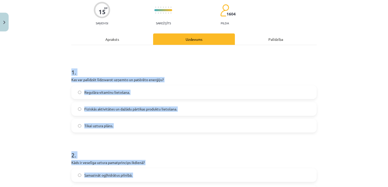
scroll to position [51, 0]
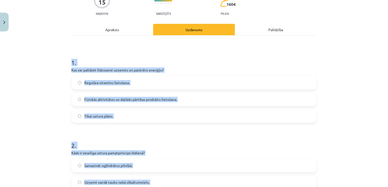
click at [176, 99] on label "Fiziskās aktivitātes un dažādu pārtikas produktu lietošana." at bounding box center [194, 99] width 244 height 13
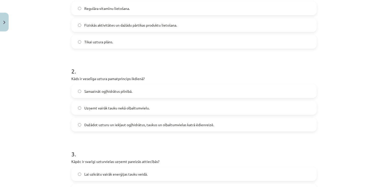
scroll to position [152, 0]
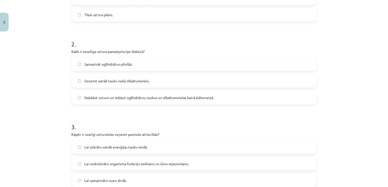
click at [101, 97] on span "Dažādot uzturu un iekļaut ogļhidrātus, taukus un olbaltumvielas katrā ēdienreiz…" at bounding box center [149, 97] width 130 height 5
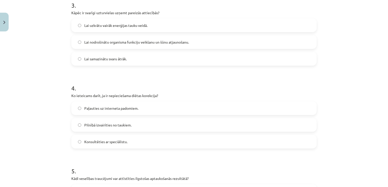
scroll to position [279, 0]
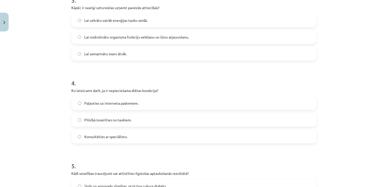
click at [85, 42] on label "Lai nodrošinātu organisma funkciju veikšanu un šūnu atjaunošanu." at bounding box center [194, 37] width 244 height 13
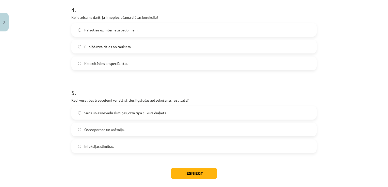
scroll to position [356, 0]
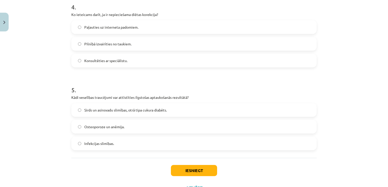
click at [104, 64] on label "Konsultēties ar speciālistu." at bounding box center [194, 60] width 244 height 13
click at [120, 108] on span "Sirds un asinsvadu slimības, otrā tipa cukura diabēts." at bounding box center [125, 110] width 83 height 5
click at [199, 173] on button "Iesniegt" at bounding box center [194, 170] width 46 height 11
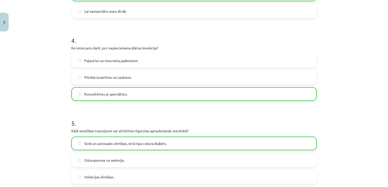
scroll to position [393, 0]
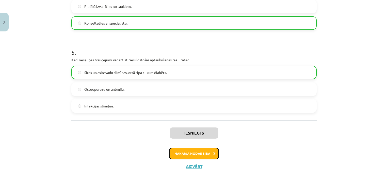
click at [190, 154] on button "Nākamā nodarbība" at bounding box center [194, 154] width 50 height 12
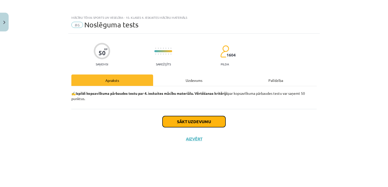
click at [213, 123] on button "Sākt uzdevumu" at bounding box center [194, 121] width 63 height 11
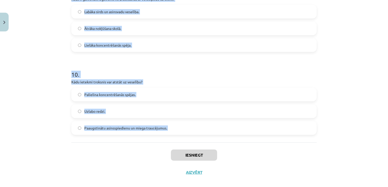
scroll to position [792, 0]
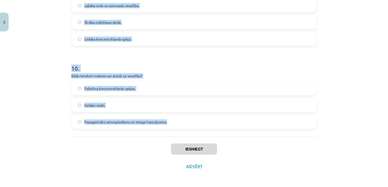
drag, startPoint x: 50, startPoint y: 66, endPoint x: 178, endPoint y: 135, distance: 145.7
click at [178, 135] on div "Mācību tēma: Sports un veselība - 10. klases 4. ieskaites mācību materiāls #6 N…" at bounding box center [194, 93] width 388 height 187
copy form "Kāds ir bioloģiskais diennakts ritms? 20-28 stundas. 12-14 stundas. 8 stundas. …"
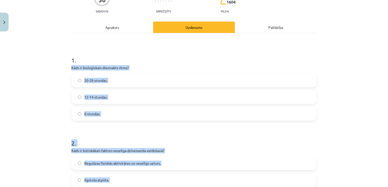
scroll to position [30, 0]
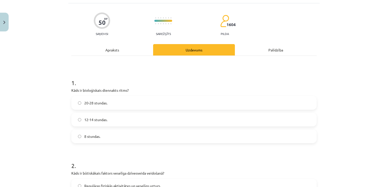
click at [108, 107] on label "20-28 stundas." at bounding box center [194, 103] width 244 height 13
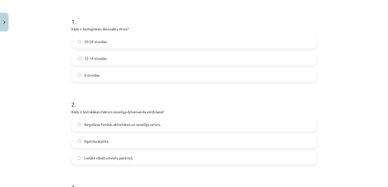
scroll to position [132, 0]
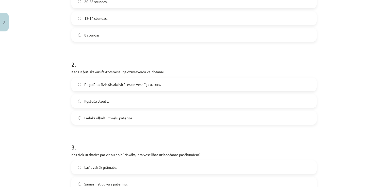
click at [96, 87] on span "Regulāras fiziskās aktivitātes un veselīgs uzturs." at bounding box center [122, 84] width 76 height 5
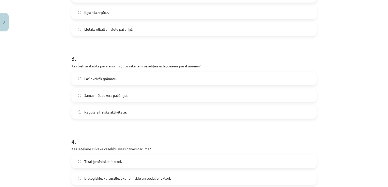
scroll to position [234, 0]
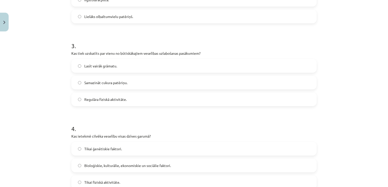
click at [102, 97] on span "Regulāra fiziskā aktivitāte." at bounding box center [105, 99] width 42 height 5
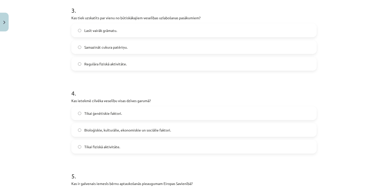
scroll to position [284, 0]
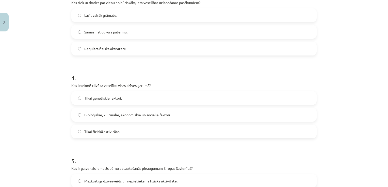
click at [91, 115] on span "Bioloģiskie, kulturālie, ekonomiskie un sociālie faktori." at bounding box center [127, 114] width 87 height 5
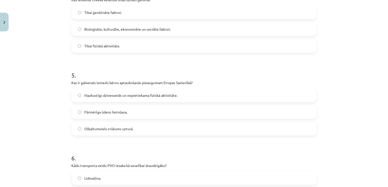
scroll to position [386, 0]
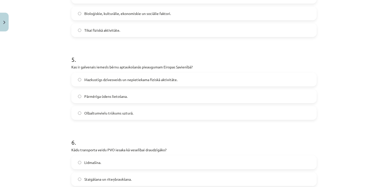
click at [73, 76] on label "Mazkustīgs dzīvesveids un nepietiekama fiziskā aktivitāte." at bounding box center [194, 79] width 244 height 13
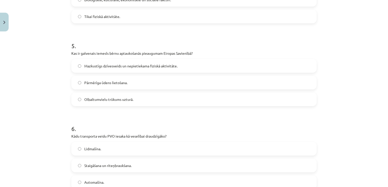
scroll to position [437, 0]
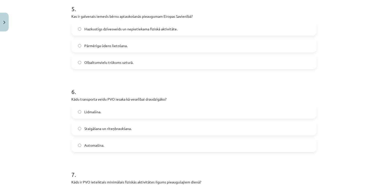
click at [95, 130] on span "Staigāšana un riteņbraukšana." at bounding box center [107, 128] width 47 height 5
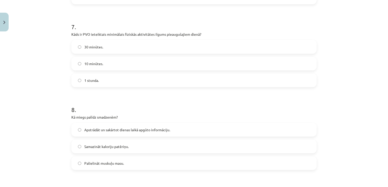
scroll to position [589, 0]
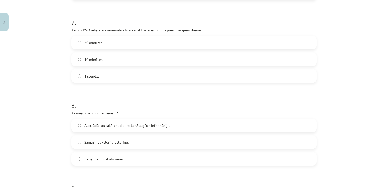
click at [92, 42] on span "30 minūtes." at bounding box center [93, 42] width 19 height 5
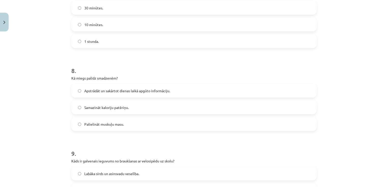
scroll to position [640, 0]
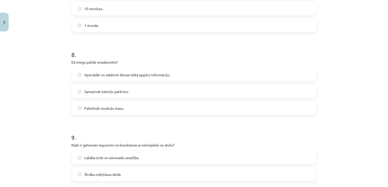
click at [138, 75] on span "Apstrādāt un sakārtot dienas laikā apgūto informāciju." at bounding box center [127, 74] width 86 height 5
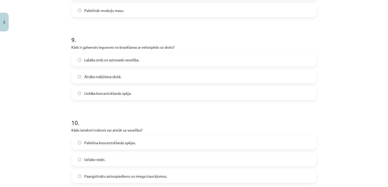
scroll to position [767, 0]
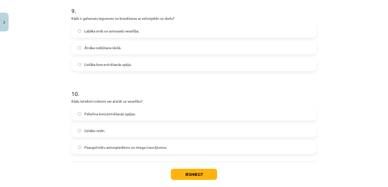
click at [108, 31] on span "Labāka sirds un asinsvadu veselība." at bounding box center [111, 30] width 55 height 5
click at [108, 149] on span "Paaugstinātu asinsspiedienu un miega traucējumus." at bounding box center [125, 147] width 83 height 5
click at [191, 175] on button "Iesniegt" at bounding box center [194, 174] width 46 height 11
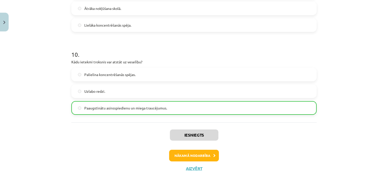
scroll to position [809, 0]
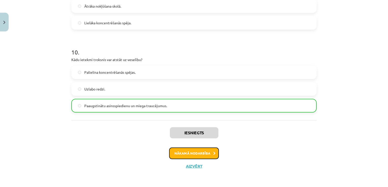
click at [187, 155] on button "Nākamā nodarbība" at bounding box center [194, 154] width 50 height 12
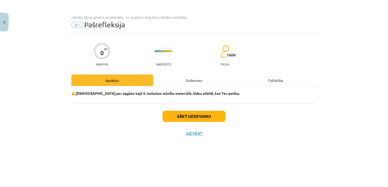
scroll to position [0, 0]
click at [203, 117] on button "Sākt uzdevumu" at bounding box center [194, 116] width 63 height 11
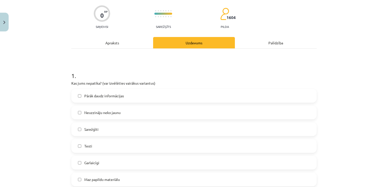
scroll to position [102, 0]
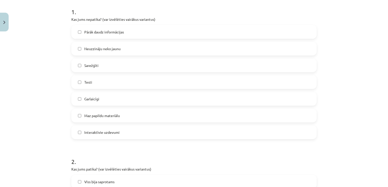
click at [145, 35] on label "Pārāk daudz informācijas" at bounding box center [194, 32] width 244 height 13
click at [130, 48] on label "Neuzzināju neko jaunu" at bounding box center [194, 48] width 244 height 13
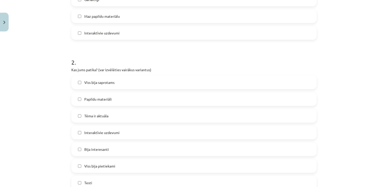
scroll to position [203, 0]
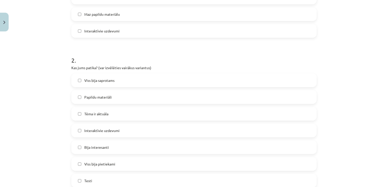
click at [113, 77] on label "Viss bija saprotams" at bounding box center [194, 80] width 244 height 13
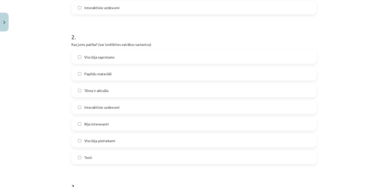
scroll to position [229, 0]
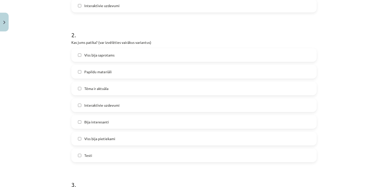
click at [111, 136] on label "Viss bija pietiekami" at bounding box center [194, 139] width 244 height 13
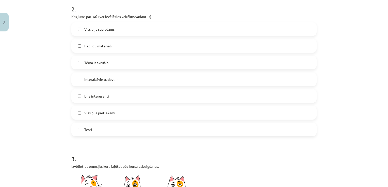
scroll to position [254, 0]
click at [110, 117] on label "Viss bija pietiekami" at bounding box center [194, 113] width 244 height 13
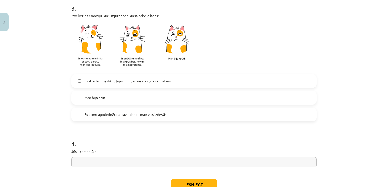
scroll to position [406, 0]
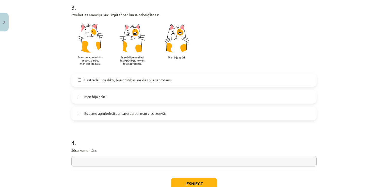
click at [114, 119] on label "Es esmu apmierināts ar savu darbu, man viss izdevās" at bounding box center [194, 113] width 244 height 13
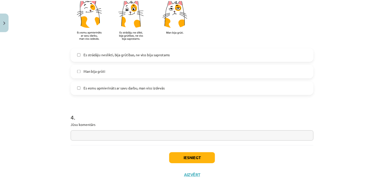
scroll to position [441, 0]
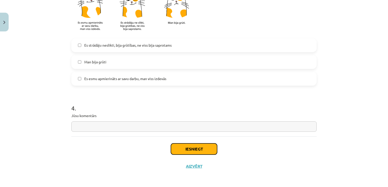
click at [179, 152] on button "Iesniegt" at bounding box center [194, 149] width 46 height 11
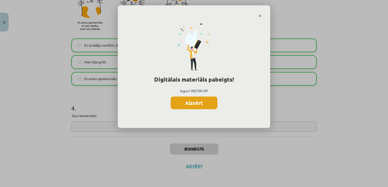
click at [182, 104] on button "Aizvērt" at bounding box center [194, 103] width 47 height 13
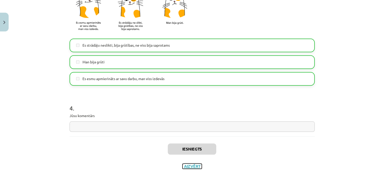
click at [192, 166] on button "Aizvērt" at bounding box center [192, 166] width 19 height 5
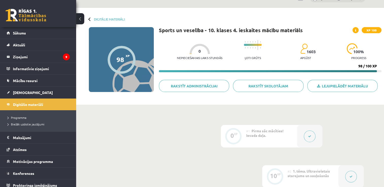
scroll to position [0, 0]
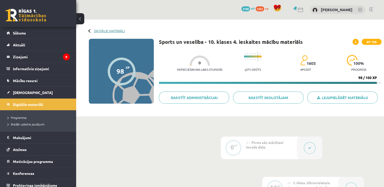
click at [99, 32] on link "Digitālie materiāli" at bounding box center [109, 31] width 31 height 4
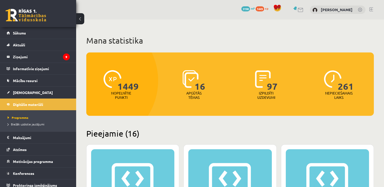
scroll to position [406, 0]
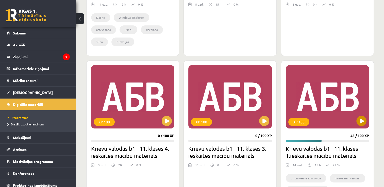
click at [356, 125] on div "XP 100" at bounding box center [327, 96] width 83 height 63
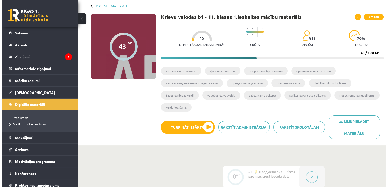
scroll to position [102, 0]
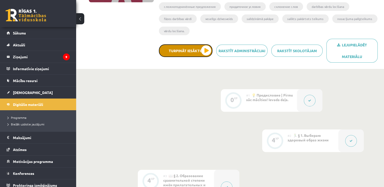
click at [202, 47] on button "Turpināt iesākto" at bounding box center [186, 50] width 54 height 13
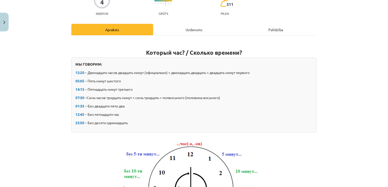
click at [187, 29] on div "Uzdevums" at bounding box center [194, 29] width 82 height 11
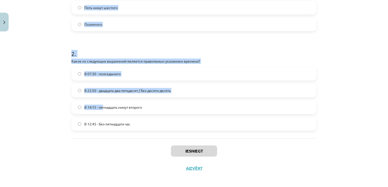
scroll to position [162, 0]
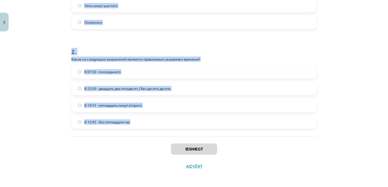
drag, startPoint x: 64, startPoint y: 53, endPoint x: 147, endPoint y: 123, distance: 108.5
click at [147, 123] on div "Mācību tēma: Krievu valodas b1 - 11. klases 1.ieskaites mācību materiāls #12 ⏰ …" at bounding box center [194, 93] width 388 height 187
copy form "1 . Соответствует ли правильный перевод следующему выражению? Выберите правильн…"
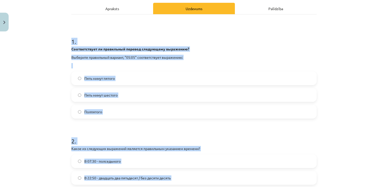
scroll to position [60, 0]
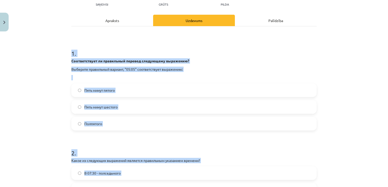
click at [18, 87] on div "Mācību tēma: Krievu valodas b1 - 11. klases 1.ieskaites mācību materiāls #12 ⏰ …" at bounding box center [194, 93] width 388 height 187
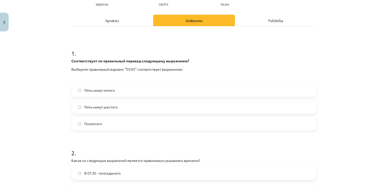
click at [108, 107] on span "Пять минут шестого" at bounding box center [100, 107] width 33 height 5
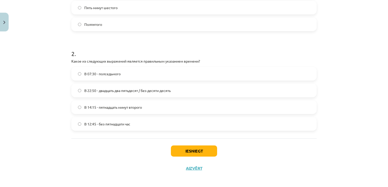
scroll to position [162, 0]
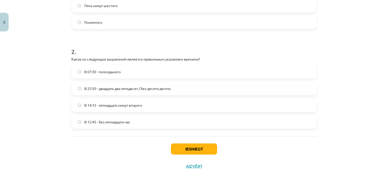
click at [84, 107] on span "В 14:15 - пятнадцать минут второго" at bounding box center [113, 105] width 58 height 5
click at [186, 145] on button "Iesniegt" at bounding box center [194, 149] width 46 height 11
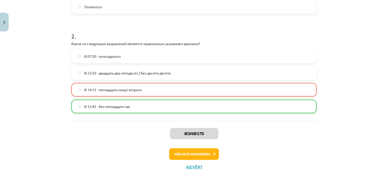
scroll to position [178, 0]
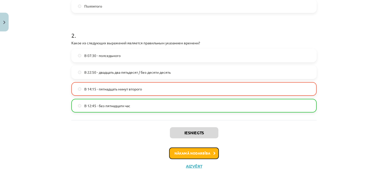
click at [193, 154] on button "Nākamā nodarbība" at bounding box center [194, 154] width 50 height 12
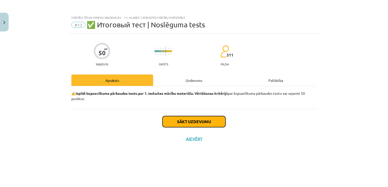
click at [199, 125] on button "Sākt uzdevumu" at bounding box center [194, 121] width 63 height 11
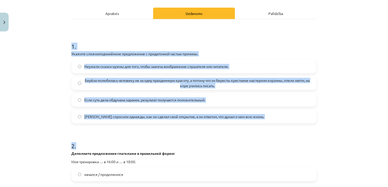
scroll to position [76, 0]
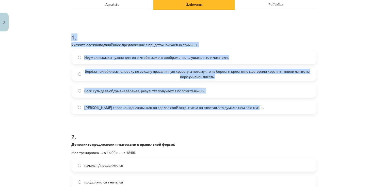
drag, startPoint x: 46, startPoint y: 58, endPoint x: 286, endPoint y: 109, distance: 245.7
click at [286, 109] on div "Mācību tēma: Krievu valodas b1 - 11. klases 1.ieskaites mācību materiāls #13 ✅ …" at bounding box center [194, 93] width 388 height 187
copy div "1 . Укажите сложноподчинённое предложение с придаточной частью причины. Неужели…"
click at [54, 87] on div "Mācību tēma: Krievu valodas b1 - 11. klases 1.ieskaites mācību materiāls #13 ✅ …" at bounding box center [194, 93] width 388 height 187
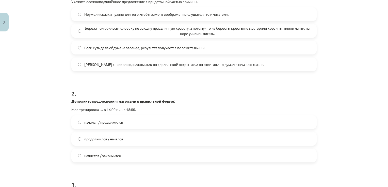
scroll to position [127, 0]
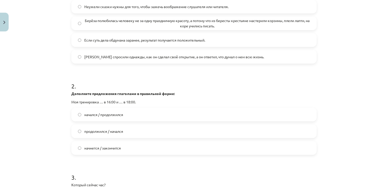
click at [110, 150] on span "начнется / закончится" at bounding box center [102, 148] width 37 height 5
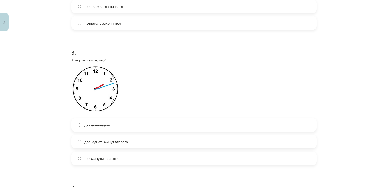
scroll to position [254, 0]
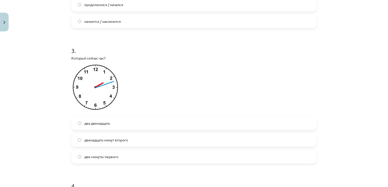
click at [76, 159] on label "две минуты первого" at bounding box center [194, 157] width 244 height 13
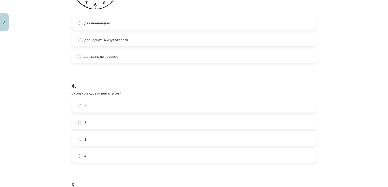
scroll to position [356, 0]
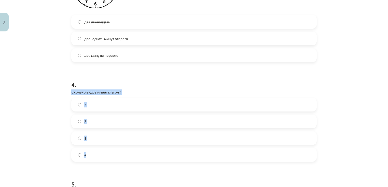
drag, startPoint x: 66, startPoint y: 89, endPoint x: 107, endPoint y: 161, distance: 83.5
click at [107, 161] on div "Mācību tēma: Krievu valodas b1 - 11. klases 1.ieskaites mācību materiāls #13 ✅ …" at bounding box center [194, 93] width 388 height 187
copy div "Сколько видов имеет глагол ? 3 2 1 4"
click at [74, 103] on label "3" at bounding box center [194, 105] width 244 height 13
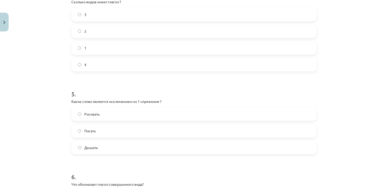
scroll to position [457, 0]
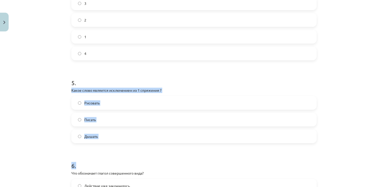
drag, startPoint x: 59, startPoint y: 91, endPoint x: 112, endPoint y: 147, distance: 76.9
click at [112, 147] on div "Mācību tēma: Krievu valodas b1 - 11. klases 1.ieskaites mācību materiāls #13 ✅ …" at bounding box center [194, 93] width 388 height 187
drag, startPoint x: 112, startPoint y: 147, endPoint x: 76, endPoint y: 115, distance: 48.8
click at [77, 116] on label "Писать" at bounding box center [194, 120] width 244 height 13
click at [42, 99] on div "Mācību tēma: Krievu valodas b1 - 11. klases 1.ieskaites mācību materiāls #13 ✅ …" at bounding box center [194, 93] width 388 height 187
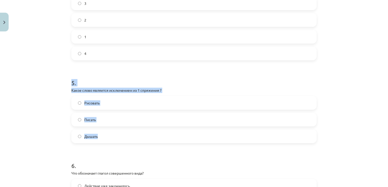
drag, startPoint x: 57, startPoint y: 83, endPoint x: 111, endPoint y: 132, distance: 72.8
click at [111, 132] on div "Mācību tēma: Krievu valodas b1 - 11. klases 1.ieskaites mācību materiāls #13 ✅ …" at bounding box center [194, 93] width 388 height 187
copy div "5 . Какое слово является исключением из 1 спряжения ? Рисовать Писать Дышать"
click at [90, 137] on span "Дышать" at bounding box center [90, 136] width 13 height 5
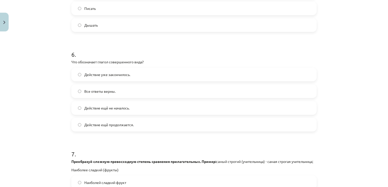
scroll to position [584, 0]
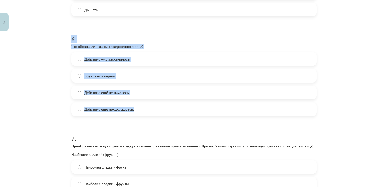
drag, startPoint x: 57, startPoint y: 36, endPoint x: 139, endPoint y: 114, distance: 113.7
click at [139, 114] on div "Mācību tēma: Krievu valodas b1 - 11. klases 1.ieskaites mācību materiāls #13 ✅ …" at bounding box center [194, 93] width 388 height 187
copy div "6 . Что обозначает глагол совершенного вида? Действие уже закончилось. Все отве…"
click at [91, 60] on span "Действие уже закончилось." at bounding box center [107, 59] width 46 height 5
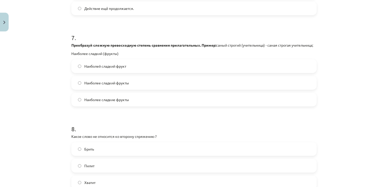
scroll to position [686, 0]
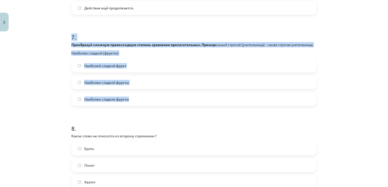
drag, startPoint x: 57, startPoint y: 38, endPoint x: 131, endPoint y: 111, distance: 104.5
click at [131, 111] on div "Mācību tēma: Krievu valodas b1 - 11. klases 1.ieskaites mācību materiāls #13 ✅ …" at bounding box center [194, 93] width 388 height 187
copy div "7 . Преобразуй сложную превосходную степень сравнения прилагательных. Пример: с…"
click at [120, 69] on span "Наиболей сладкий фрукт" at bounding box center [105, 65] width 42 height 5
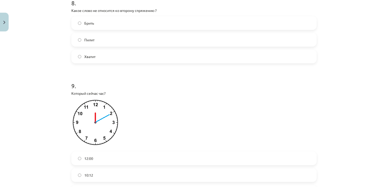
scroll to position [813, 0]
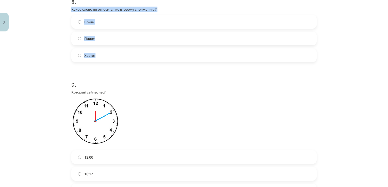
drag, startPoint x: 62, startPoint y: 11, endPoint x: 120, endPoint y: 54, distance: 72.1
click at [120, 54] on div "Mācību tēma: Krievu valodas b1 - 11. klases 1.ieskaites mācību materiāls #13 ✅ …" at bounding box center [194, 93] width 388 height 187
copy div "Какое слово не относится ко второму спряжению ? Брить Пилит Хватит"
click at [86, 41] on span "Пилит" at bounding box center [89, 38] width 10 height 5
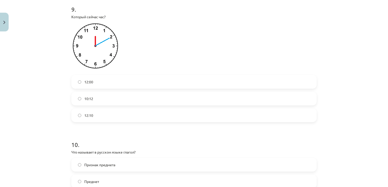
scroll to position [889, 0]
click at [79, 121] on label "12:10" at bounding box center [194, 114] width 244 height 13
click at [42, 128] on div "Mācību tēma: Krievu valodas b1 - 11. klases 1.ieskaites mācību materiāls #13 ✅ …" at bounding box center [194, 93] width 388 height 187
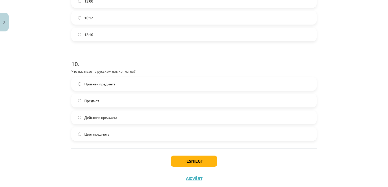
scroll to position [987, 0]
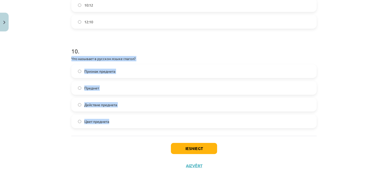
drag, startPoint x: 60, startPoint y: 56, endPoint x: 156, endPoint y: 119, distance: 115.0
click at [156, 119] on div "Mācību tēma: Krievu valodas b1 - 11. klases 1.ieskaites mācību materiāls #13 ✅ …" at bounding box center [194, 93] width 388 height 187
copy div "Что называет в русском языке глагол? Признак предмета Предмет Действие предмета…"
click at [86, 103] on span "Действие предмета" at bounding box center [100, 104] width 33 height 5
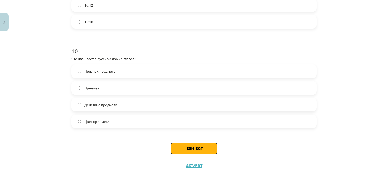
click at [192, 147] on button "Iesniegt" at bounding box center [194, 148] width 46 height 11
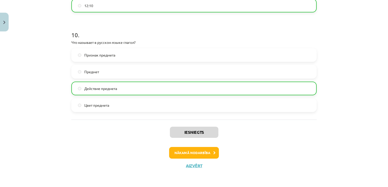
scroll to position [1003, 0]
click at [210, 158] on button "Nākamā nodarbība" at bounding box center [194, 153] width 50 height 12
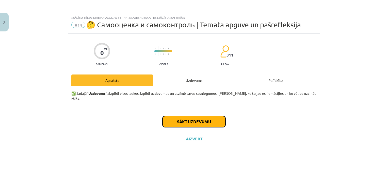
click at [207, 118] on button "Sākt uzdevumu" at bounding box center [194, 121] width 63 height 11
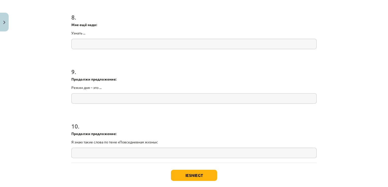
scroll to position [675, 0]
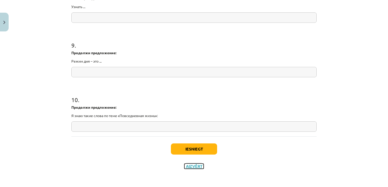
click at [194, 166] on button "Aizvērt" at bounding box center [193, 166] width 19 height 5
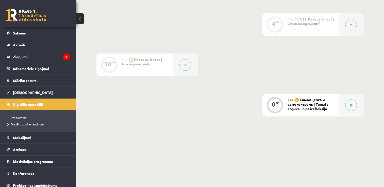
scroll to position [672, 0]
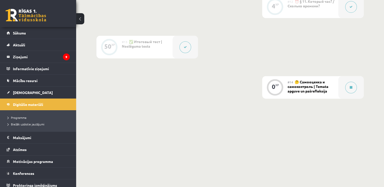
click at [184, 50] on button at bounding box center [186, 47] width 12 height 12
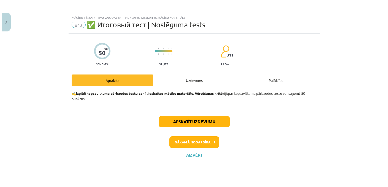
scroll to position [661, 0]
click at [190, 128] on div "Apskatīt uzdevumu Nākamā nodarbība Aizvērt" at bounding box center [193, 135] width 245 height 52
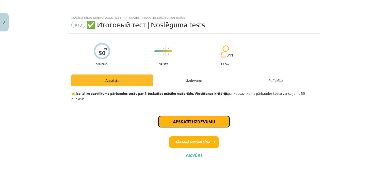
click at [193, 124] on button "Apskatīt uzdevumu" at bounding box center [193, 121] width 71 height 11
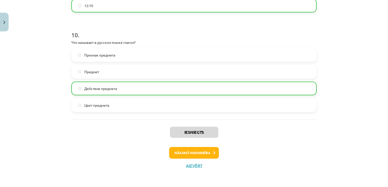
scroll to position [1003, 0]
click at [189, 152] on button "Nākamā nodarbība" at bounding box center [194, 153] width 50 height 12
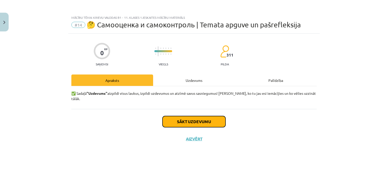
click at [203, 116] on button "Sākt uzdevumu" at bounding box center [194, 121] width 63 height 11
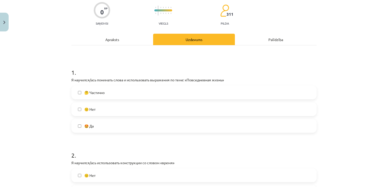
scroll to position [51, 0]
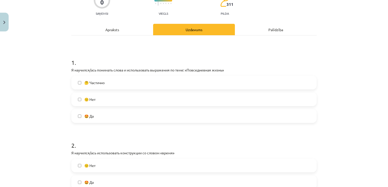
click at [152, 83] on label "🤔 Частично" at bounding box center [194, 82] width 244 height 13
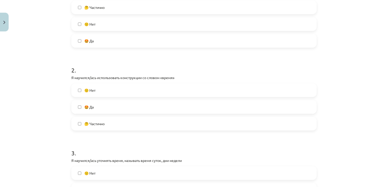
scroll to position [127, 0]
click at [104, 121] on span "🤔 Частично" at bounding box center [94, 123] width 20 height 5
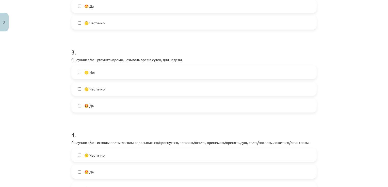
scroll to position [229, 0]
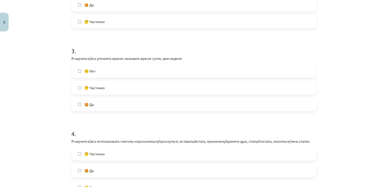
click at [112, 105] on label "🤩 Да" at bounding box center [194, 104] width 244 height 13
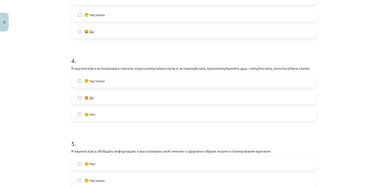
scroll to position [305, 0]
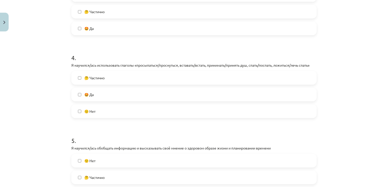
click at [127, 80] on label "🤔 Частично" at bounding box center [194, 78] width 244 height 13
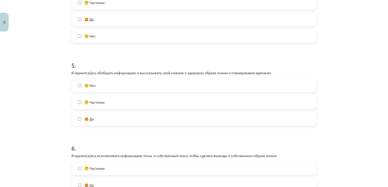
scroll to position [381, 0]
click at [125, 120] on label "🤩 Да" at bounding box center [194, 118] width 244 height 13
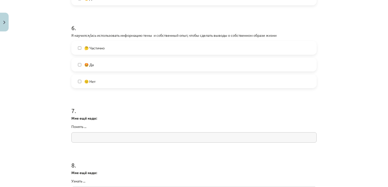
scroll to position [482, 0]
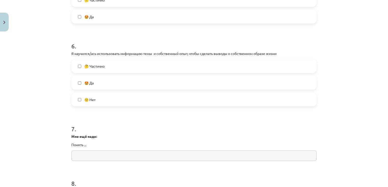
click at [149, 87] on label "🤩 Да" at bounding box center [194, 83] width 244 height 13
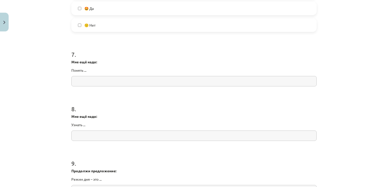
scroll to position [559, 0]
click at [141, 75] on input "text" at bounding box center [193, 80] width 245 height 10
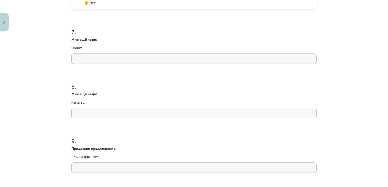
scroll to position [584, 0]
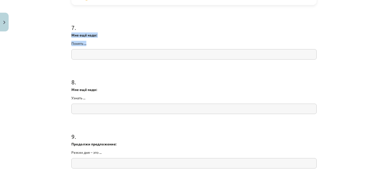
drag, startPoint x: 93, startPoint y: 43, endPoint x: 67, endPoint y: 35, distance: 27.8
copy div "Мне ещё надо: Понять ..."
click at [111, 50] on input "text" at bounding box center [193, 54] width 245 height 10
paste input "*******"
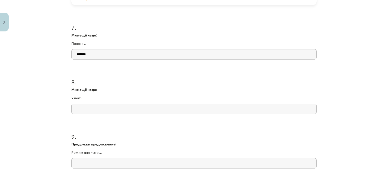
type input "*******"
click at [112, 107] on input "text" at bounding box center [193, 109] width 245 height 10
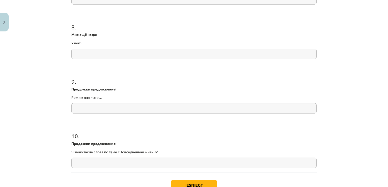
scroll to position [660, 0]
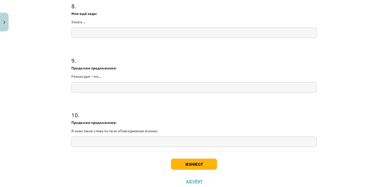
click at [167, 33] on input "text" at bounding box center [193, 33] width 245 height 10
paste input "*******"
type input "*******"
click at [157, 85] on input "text" at bounding box center [193, 87] width 245 height 10
click at [159, 84] on input "text" at bounding box center [193, 87] width 245 height 10
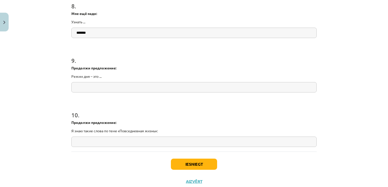
drag, startPoint x: 103, startPoint y: 77, endPoint x: 70, endPoint y: 76, distance: 32.3
click at [71, 76] on p "Режим дня – это ..." at bounding box center [193, 76] width 245 height 5
copy p "Режим дня – это ..."
click at [105, 89] on input "text" at bounding box center [193, 87] width 245 height 10
paste input "**********"
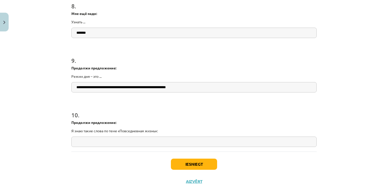
drag, startPoint x: 118, startPoint y: 88, endPoint x: 101, endPoint y: 92, distance: 17.6
click at [101, 92] on input "**********" at bounding box center [193, 87] width 245 height 10
type input "**********"
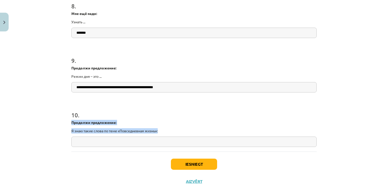
drag, startPoint x: 160, startPoint y: 132, endPoint x: 68, endPoint y: 123, distance: 93.1
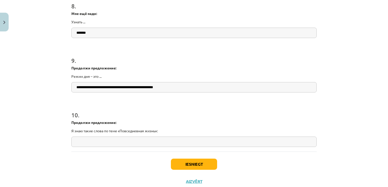
click at [129, 140] on input "text" at bounding box center [193, 142] width 245 height 10
paste input "**********"
type input "**********"
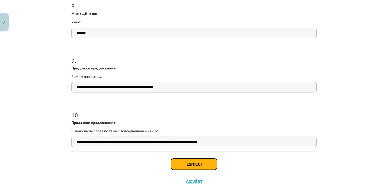
click at [206, 164] on button "Iesniegt" at bounding box center [194, 164] width 46 height 11
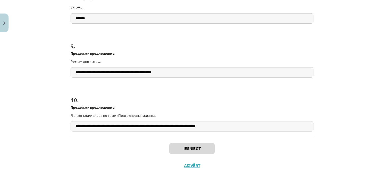
scroll to position [661, 0]
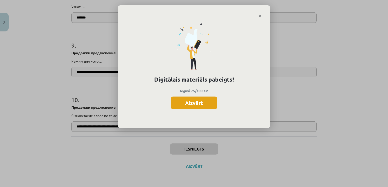
click at [189, 107] on button "Aizvērt" at bounding box center [194, 103] width 47 height 13
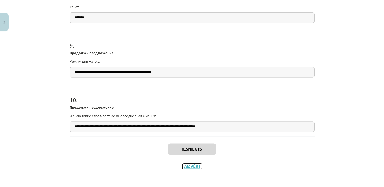
click at [191, 167] on button "Aizvērt" at bounding box center [192, 166] width 19 height 5
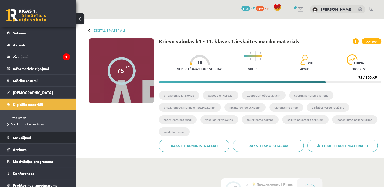
scroll to position [0, 0]
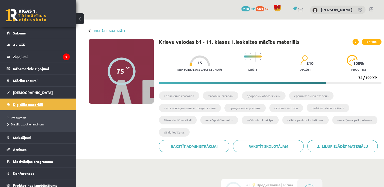
click at [31, 107] on link "Digitālie materiāli" at bounding box center [38, 105] width 63 height 12
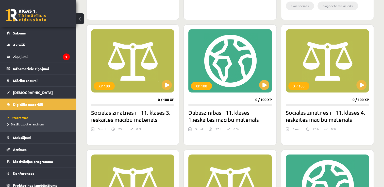
scroll to position [609, 0]
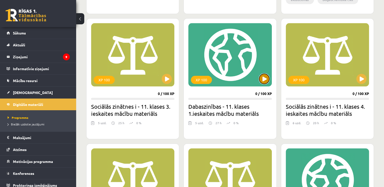
click at [262, 76] on button at bounding box center [264, 79] width 10 height 10
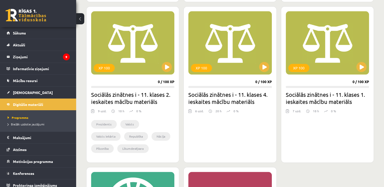
scroll to position [609, 0]
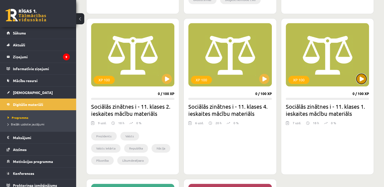
click at [365, 77] on button at bounding box center [362, 79] width 10 height 10
click at [362, 85] on div "XP 100" at bounding box center [327, 54] width 83 height 63
click at [262, 78] on button at bounding box center [264, 79] width 10 height 10
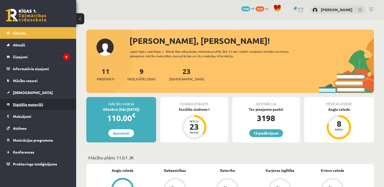
click at [28, 104] on span "Digitālie materiāli" at bounding box center [28, 104] width 30 height 5
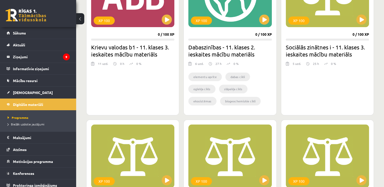
scroll to position [609, 0]
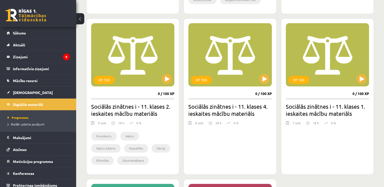
click at [361, 87] on div "XP 100 0 / 100 XP Sociālās zinātnes i - 11. klases 1. ieskaites mācību materiāl…" at bounding box center [327, 96] width 93 height 157
click at [365, 81] on button at bounding box center [362, 79] width 10 height 10
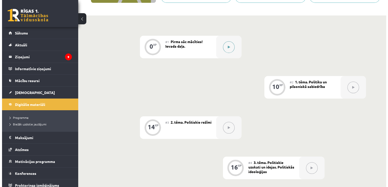
scroll to position [100, 0]
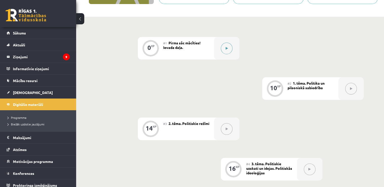
click at [230, 43] on button at bounding box center [227, 49] width 12 height 12
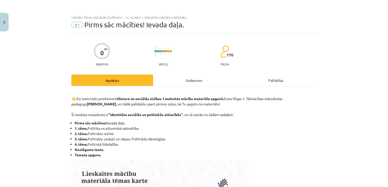
click at [192, 81] on div "Uzdevums" at bounding box center [194, 80] width 82 height 11
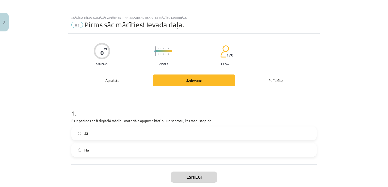
scroll to position [13, 0]
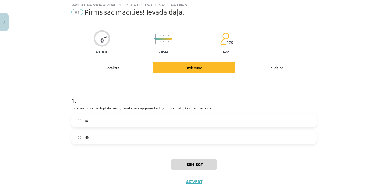
click at [146, 122] on label "Jā" at bounding box center [194, 121] width 244 height 13
click at [197, 164] on button "Iesniegt" at bounding box center [194, 164] width 46 height 11
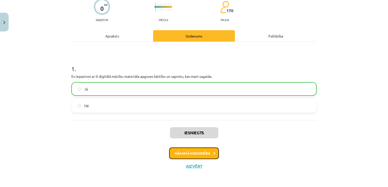
click at [194, 159] on button "Nākamā nodarbība" at bounding box center [194, 154] width 50 height 12
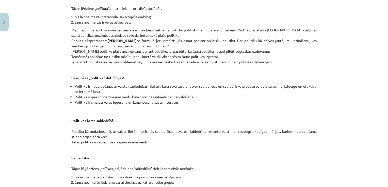
scroll to position [521, 0]
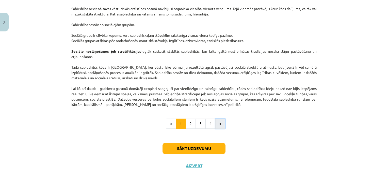
click at [219, 127] on button "»" at bounding box center [220, 124] width 10 height 10
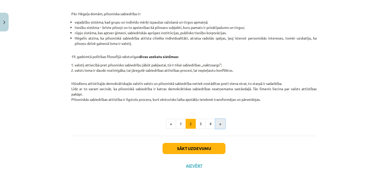
click at [220, 126] on button "»" at bounding box center [220, 124] width 10 height 10
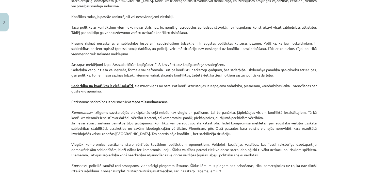
scroll to position [670, 0]
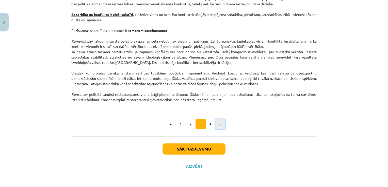
click at [216, 127] on button "»" at bounding box center [220, 124] width 10 height 10
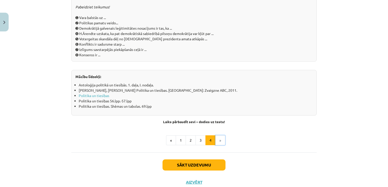
scroll to position [569, 0]
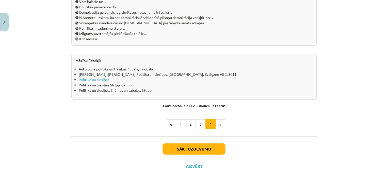
click at [216, 127] on li "»" at bounding box center [221, 125] width 10 height 10
click at [205, 153] on button "Sākt uzdevumu" at bounding box center [194, 149] width 63 height 11
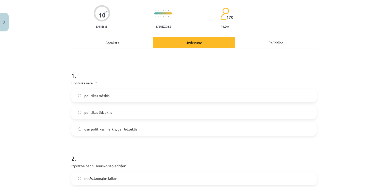
scroll to position [38, 0]
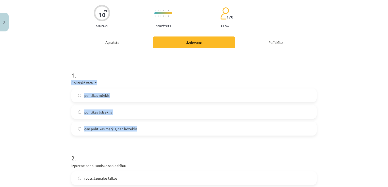
drag, startPoint x: 62, startPoint y: 82, endPoint x: 146, endPoint y: 128, distance: 96.0
click at [146, 128] on div "Mācību tēma: Sociālās zinātnes i - 11. klases 1. ieskaites mācību materiāls #2 …" at bounding box center [194, 93] width 388 height 187
copy div "Politiskā vara ir: politikas mērķis politikas līdzeklis gan politikas mērķis, g…"
click at [91, 132] on label "gan politikas mērķis, gan līdzeklis" at bounding box center [194, 129] width 244 height 13
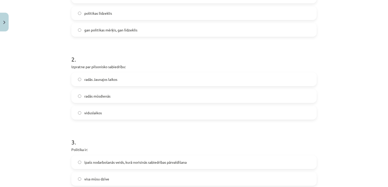
scroll to position [140, 0]
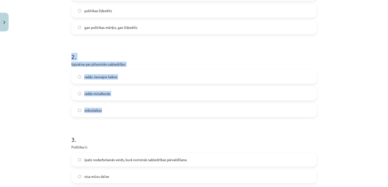
drag, startPoint x: 60, startPoint y: 59, endPoint x: 115, endPoint y: 105, distance: 71.2
click at [115, 105] on div "Mācību tēma: Sociālās zinātnes i - 11. klases 1. ieskaites mācību materiāls #2 …" at bounding box center [194, 93] width 388 height 187
copy div "2 . Izpratne par pilsonisko sabiedrību: radās Jaunajos laikos radās mūsdienās v…"
click at [118, 79] on label "radās Jaunajos laikos" at bounding box center [194, 77] width 244 height 13
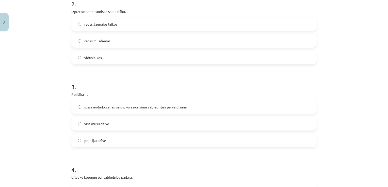
scroll to position [216, 0]
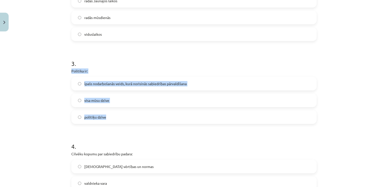
drag, startPoint x: 64, startPoint y: 71, endPoint x: 117, endPoint y: 111, distance: 66.8
click at [117, 111] on div "Mācību tēma: Sociālās zinātnes i - 11. klases 1. ieskaites mācību materiāls #2 …" at bounding box center [194, 93] width 388 height 187
copy div "Politika ir: īpašs nodarbošanās veids, kurā norisinās sabiedrības pārvaldīšana …"
click at [90, 83] on span "īpašs nodarbošanās veids, kurā norisinās sabiedrības pārvaldīšana" at bounding box center [135, 83] width 102 height 5
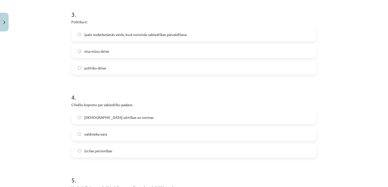
scroll to position [267, 0]
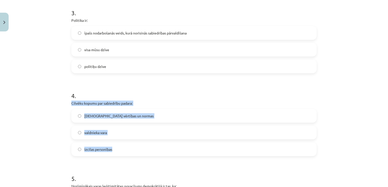
drag, startPoint x: 63, startPoint y: 101, endPoint x: 119, endPoint y: 148, distance: 73.2
click at [119, 148] on div "Mācību tēma: Sociālās zinātnes i - 11. klases 1. ieskaites mācību materiāls #2 …" at bounding box center [194, 93] width 388 height 187
copy div "Cilvēku kopumu par sabiedrību padara: kopīgās vērtības un normas valdnieka vara…"
click at [109, 116] on span "[DEMOGRAPHIC_DATA] vērtības un normas" at bounding box center [118, 116] width 69 height 5
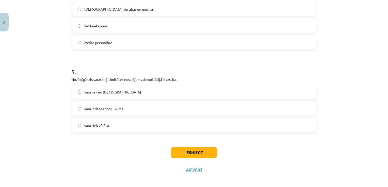
scroll to position [377, 0]
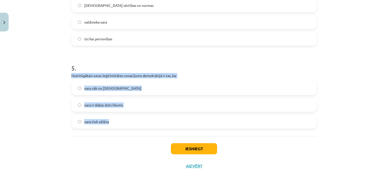
drag, startPoint x: 62, startPoint y: 74, endPoint x: 110, endPoint y: 121, distance: 67.5
click at [110, 121] on div "Mācību tēma: Sociālās zinātnes i - 11. klases 1. ieskaites mācību materiāls #2 …" at bounding box center [194, 93] width 388 height 187
copy div "Nozīmīgākais varas leģitimitātes nosacījums demokrātijā ir tas, ka: vara nāk no…"
click at [119, 121] on label "vara tiek vēlēta" at bounding box center [194, 122] width 244 height 13
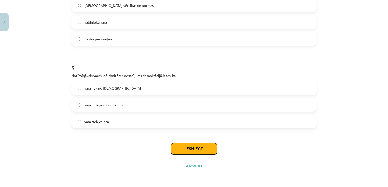
click at [212, 149] on button "Iesniegt" at bounding box center [194, 148] width 46 height 11
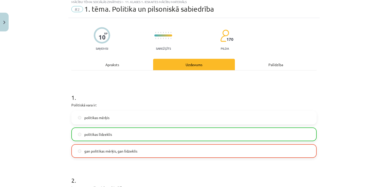
scroll to position [12, 0]
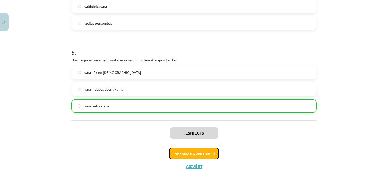
click at [206, 154] on button "Nākamā nodarbība" at bounding box center [194, 154] width 50 height 12
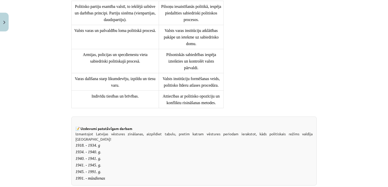
scroll to position [470, 0]
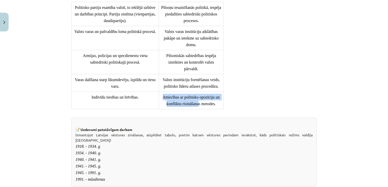
drag, startPoint x: 189, startPoint y: 116, endPoint x: 168, endPoint y: 109, distance: 22.2
click at [168, 109] on td "Attiecības ar politisko opozīciju un konfliktu risināšanas metodes." at bounding box center [191, 101] width 65 height 18
drag, startPoint x: 168, startPoint y: 109, endPoint x: 243, endPoint y: 109, distance: 75.2
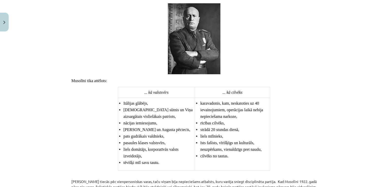
scroll to position [775, 0]
